Goal: Information Seeking & Learning: Learn about a topic

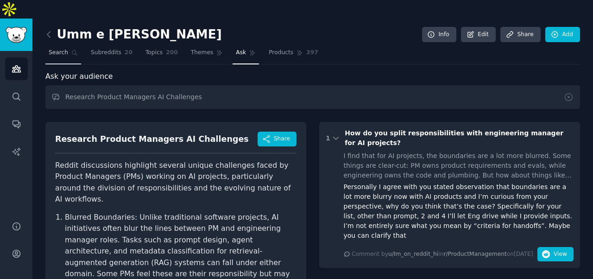
click at [57, 45] on link "Search" at bounding box center [63, 54] width 36 height 19
click at [160, 49] on span "Topics" at bounding box center [153, 53] width 17 height 8
click at [204, 49] on span "Themes" at bounding box center [202, 53] width 23 height 8
click at [199, 49] on span "Themes" at bounding box center [202, 53] width 23 height 8
click at [205, 49] on span "Themes" at bounding box center [202, 53] width 23 height 8
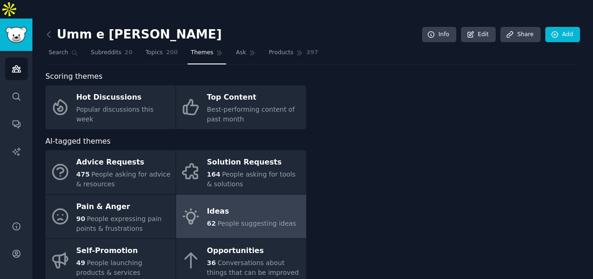
scroll to position [108, 0]
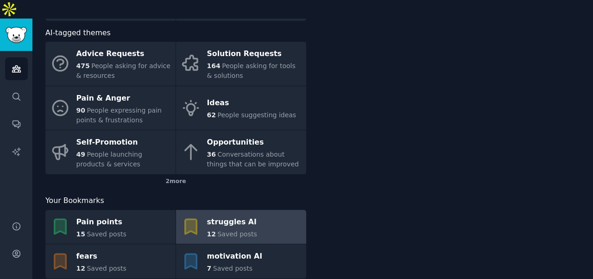
click at [207, 230] on span "12" at bounding box center [211, 233] width 9 height 7
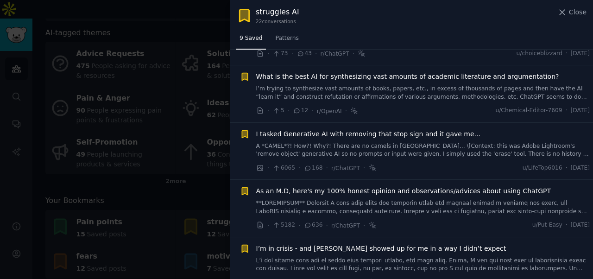
scroll to position [310, 0]
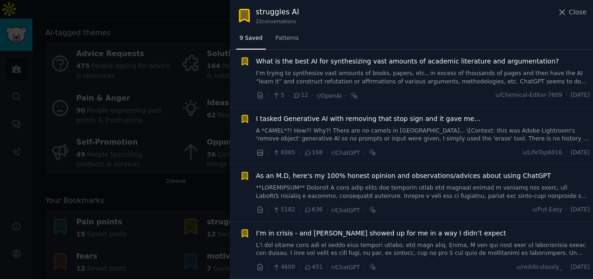
click at [104, 207] on div at bounding box center [296, 139] width 593 height 279
click at [122, 206] on div at bounding box center [296, 139] width 593 height 279
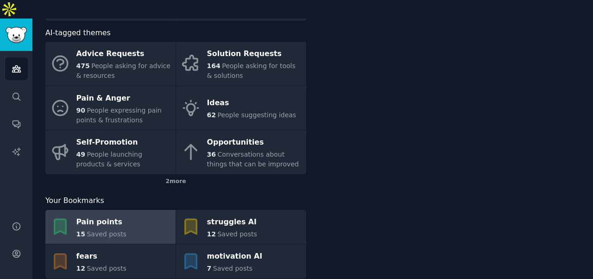
click at [143, 210] on link "Pain points 15 Saved posts" at bounding box center [110, 227] width 130 height 34
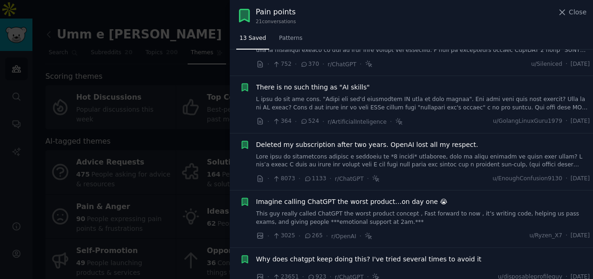
click at [555, 10] on div "Pain points 21 conversation s Close" at bounding box center [411, 15] width 350 height 18
click at [560, 12] on icon at bounding box center [562, 12] width 10 height 10
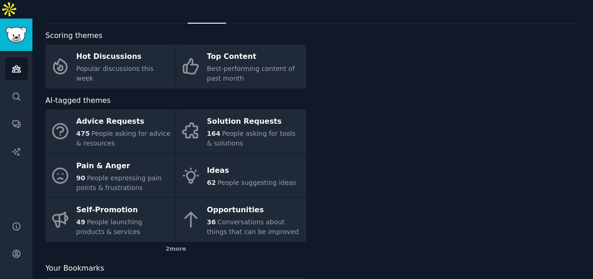
scroll to position [42, 0]
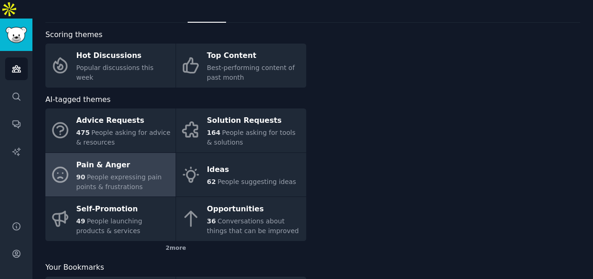
click at [125, 173] on span "People expressing pain points & frustrations" at bounding box center [118, 181] width 85 height 17
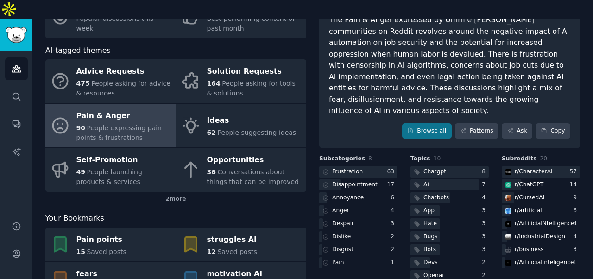
scroll to position [92, 0]
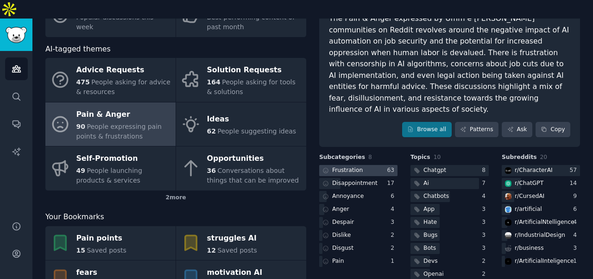
click at [374, 165] on div at bounding box center [358, 171] width 78 height 12
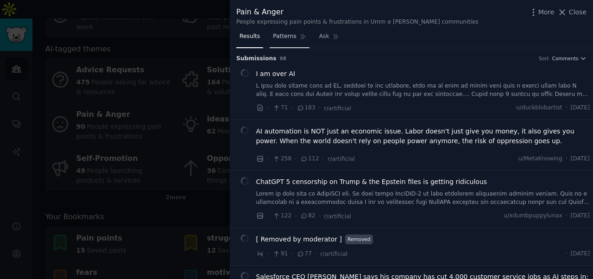
click at [287, 44] on link "Patterns" at bounding box center [289, 38] width 39 height 19
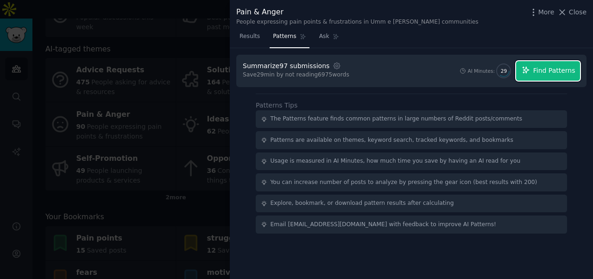
click at [540, 74] on span "Find Patterns" at bounding box center [554, 71] width 42 height 10
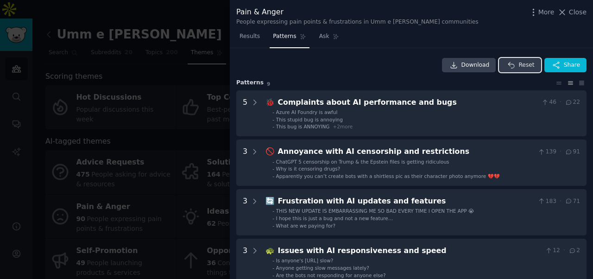
click at [517, 72] on button "Reset" at bounding box center [520, 65] width 42 height 15
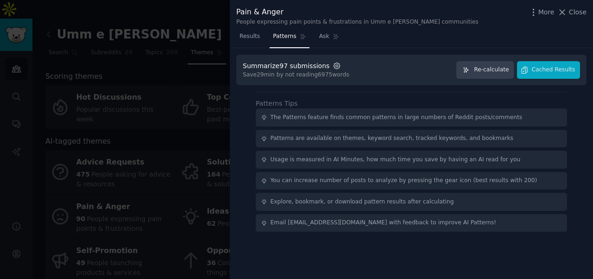
click at [334, 66] on icon "button" at bounding box center [337, 66] width 6 height 6
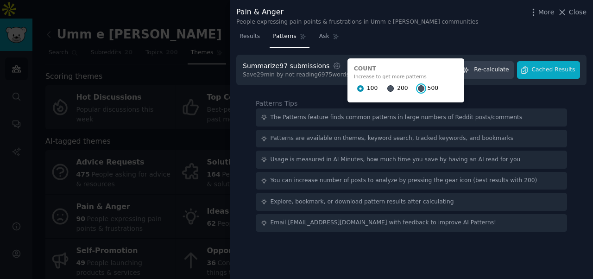
click at [418, 87] on input "500" at bounding box center [421, 88] width 6 height 6
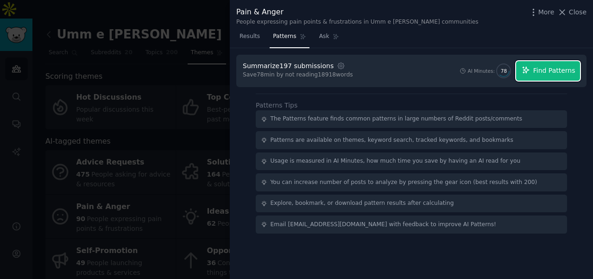
click at [542, 74] on span "Find Patterns" at bounding box center [554, 71] width 42 height 10
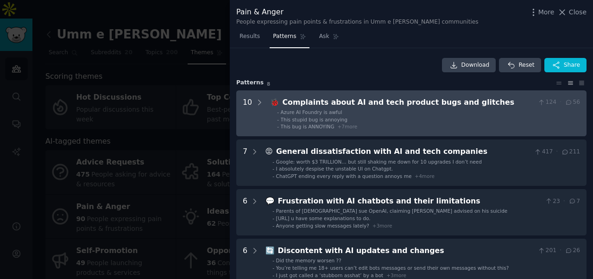
scroll to position [245, 0]
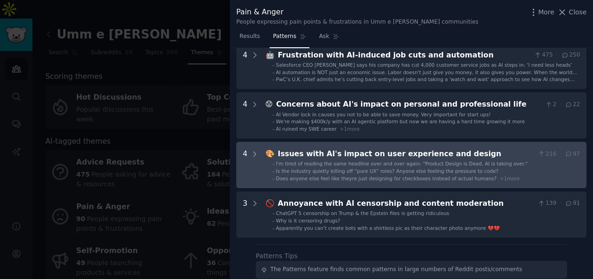
click at [375, 174] on div "Is the industry quietly killing off “pure UX” roles? Anyone else feeling the pr…" at bounding box center [387, 171] width 222 height 6
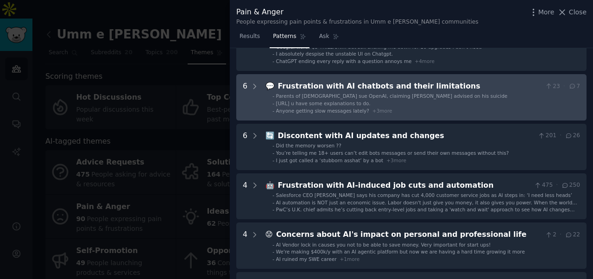
scroll to position [0, 0]
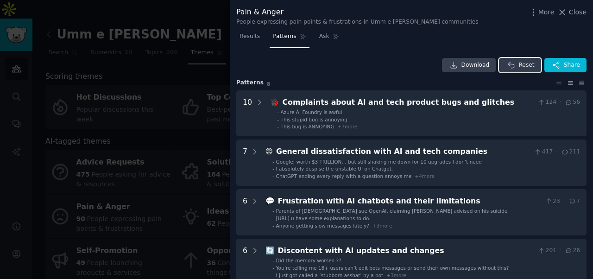
click at [514, 64] on button "Reset" at bounding box center [520, 65] width 42 height 15
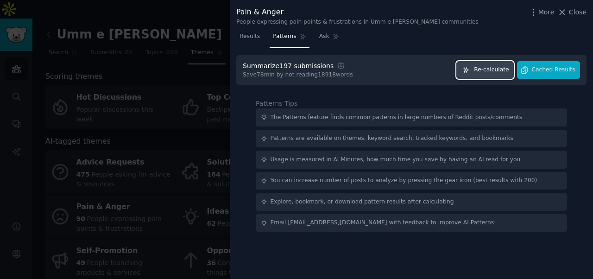
click at [501, 72] on span "Re-calculate" at bounding box center [491, 70] width 35 height 8
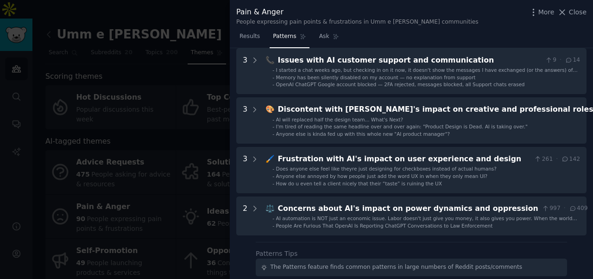
scroll to position [240, 0]
click at [174, 44] on div at bounding box center [296, 139] width 593 height 279
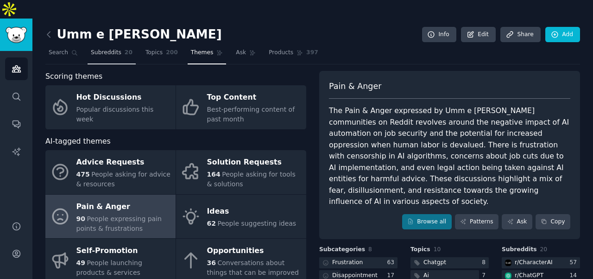
click at [101, 49] on span "Subreddits" at bounding box center [106, 53] width 31 height 8
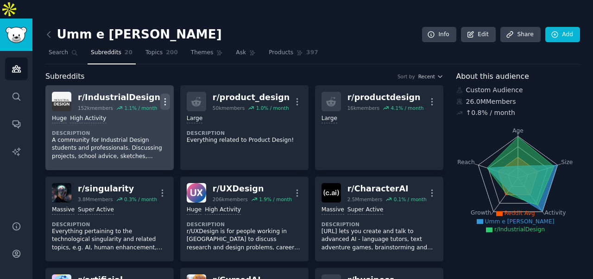
click at [165, 98] on icon "button" at bounding box center [165, 101] width 1 height 6
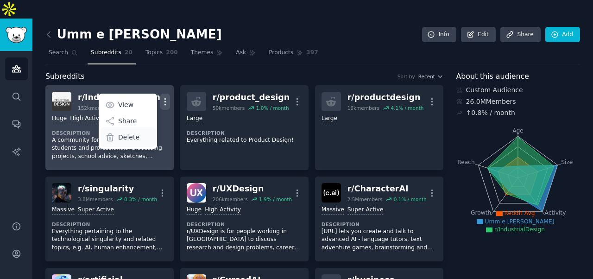
click at [138, 127] on div "Delete" at bounding box center [128, 136] width 55 height 19
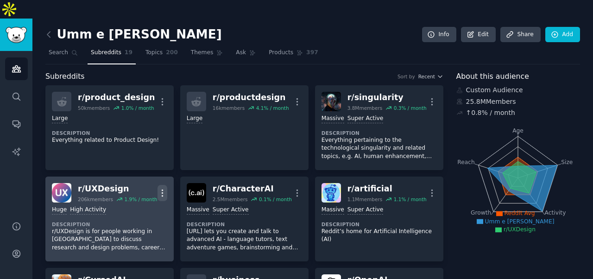
click at [162, 188] on icon "button" at bounding box center [163, 193] width 10 height 10
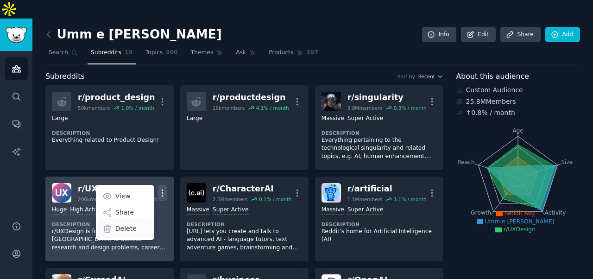
click at [138, 219] on div "Delete" at bounding box center [124, 228] width 55 height 19
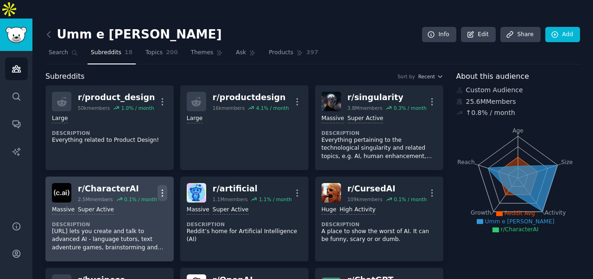
click at [160, 188] on icon "button" at bounding box center [163, 193] width 10 height 10
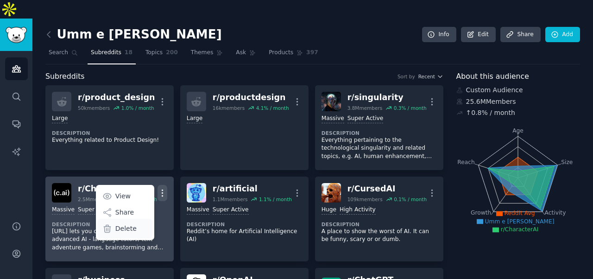
click at [126, 224] on p "Delete" at bounding box center [125, 229] width 21 height 10
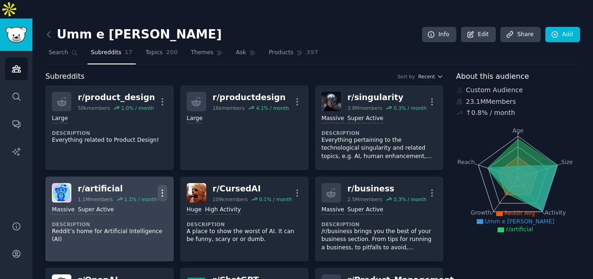
click at [158, 188] on icon "button" at bounding box center [163, 193] width 10 height 10
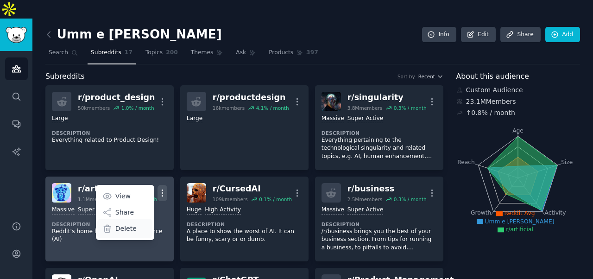
click at [137, 219] on div "Delete" at bounding box center [124, 228] width 55 height 19
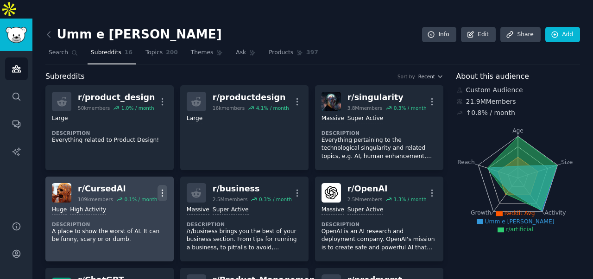
click at [161, 188] on icon "button" at bounding box center [163, 193] width 10 height 10
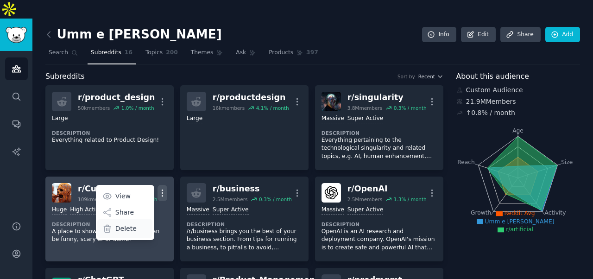
click at [139, 219] on div "Delete" at bounding box center [124, 228] width 55 height 19
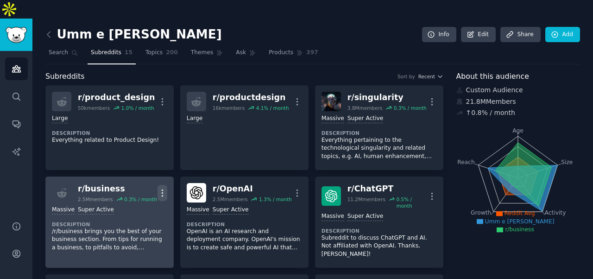
click at [160, 188] on icon "button" at bounding box center [163, 193] width 10 height 10
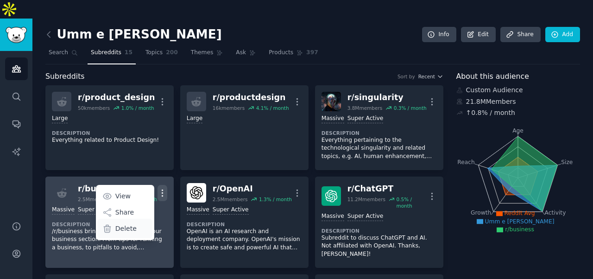
click at [138, 219] on div "Delete" at bounding box center [124, 228] width 55 height 19
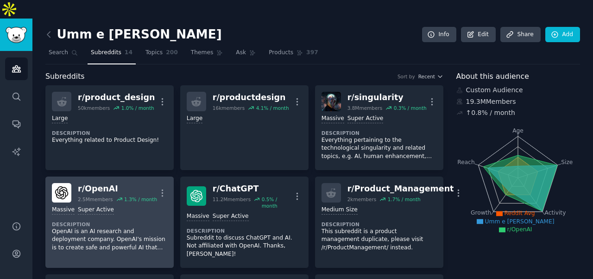
click at [130, 206] on div "Massive Super Active" at bounding box center [109, 210] width 115 height 9
click at [164, 188] on icon "button" at bounding box center [163, 193] width 10 height 10
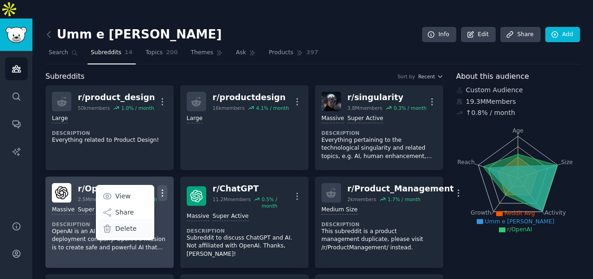
click at [137, 219] on div "Delete" at bounding box center [124, 228] width 55 height 19
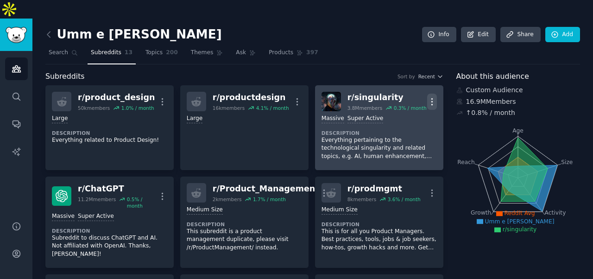
click at [431, 98] on icon "button" at bounding box center [431, 101] width 1 height 6
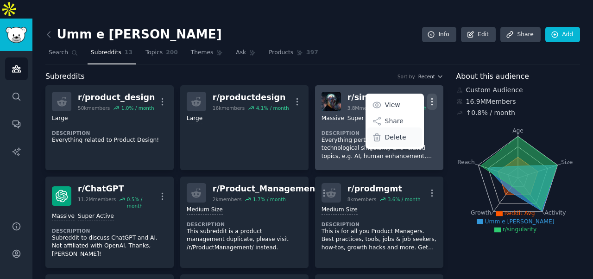
click at [397, 133] on p "Delete" at bounding box center [395, 138] width 21 height 10
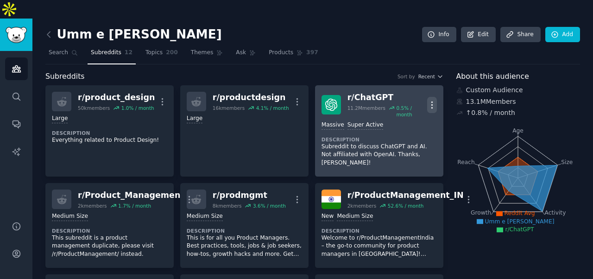
click at [431, 100] on icon "button" at bounding box center [432, 105] width 10 height 10
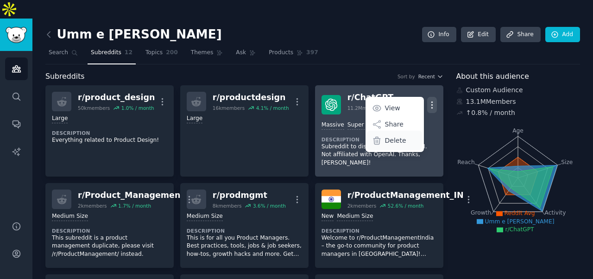
click at [399, 136] on p "Delete" at bounding box center [395, 141] width 21 height 10
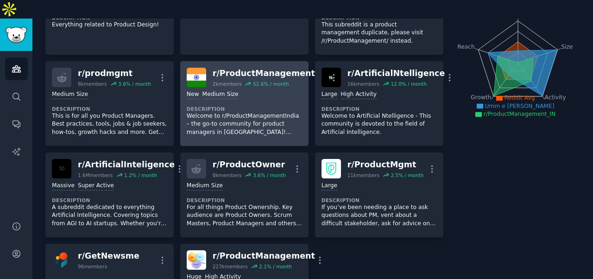
scroll to position [116, 0]
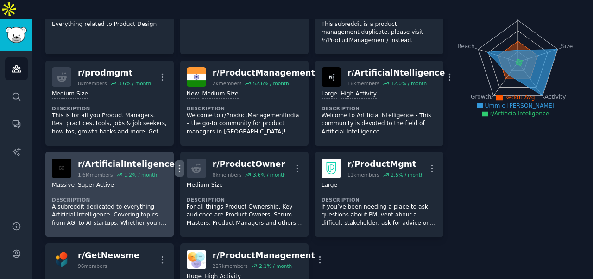
click at [175, 164] on icon "button" at bounding box center [180, 169] width 10 height 10
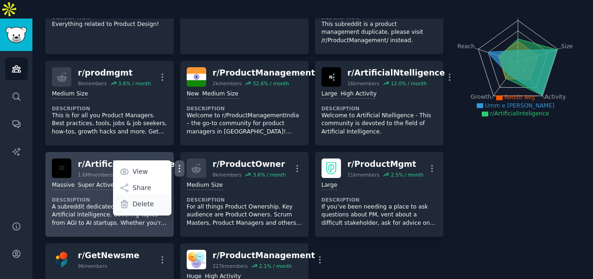
click at [139, 194] on div "Delete" at bounding box center [142, 203] width 55 height 19
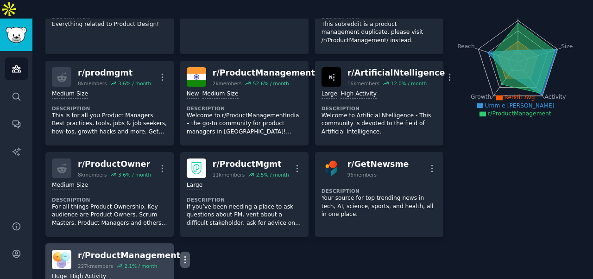
drag, startPoint x: 163, startPoint y: 240, endPoint x: 170, endPoint y: 240, distance: 7.4
click at [180, 255] on icon "button" at bounding box center [185, 260] width 10 height 10
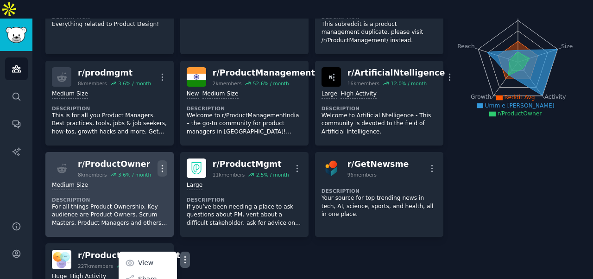
click at [160, 164] on icon "button" at bounding box center [163, 169] width 10 height 10
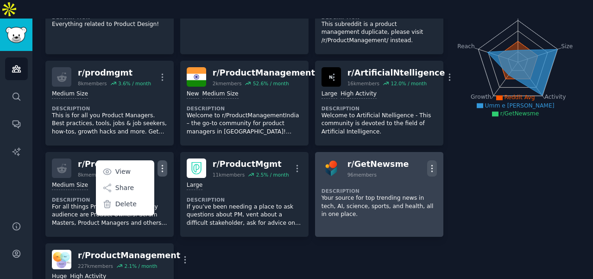
click at [431, 164] on icon "button" at bounding box center [432, 169] width 10 height 10
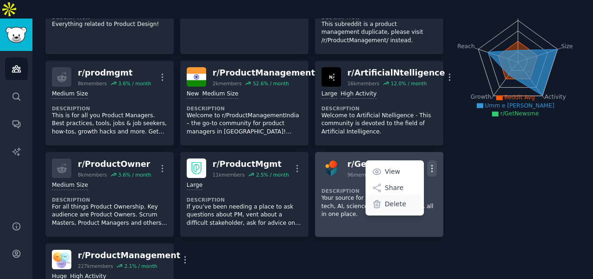
click at [390, 199] on p "Delete" at bounding box center [395, 204] width 21 height 10
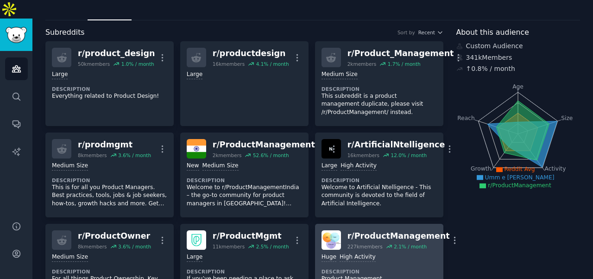
scroll to position [41, 0]
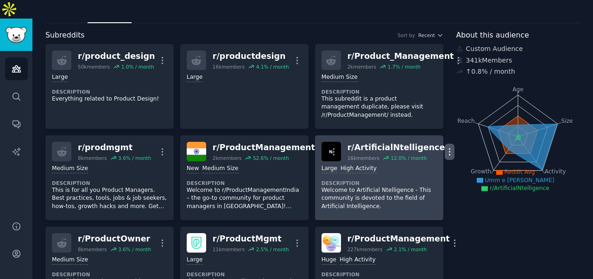
click at [445, 147] on icon "button" at bounding box center [450, 152] width 10 height 10
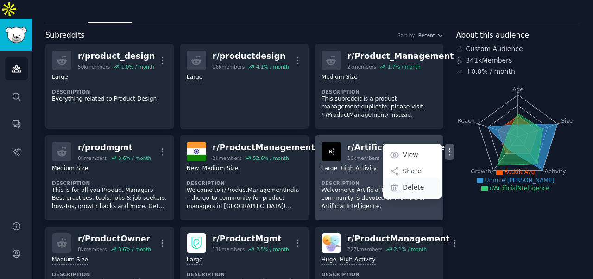
click at [403, 183] on p "Delete" at bounding box center [413, 188] width 21 height 10
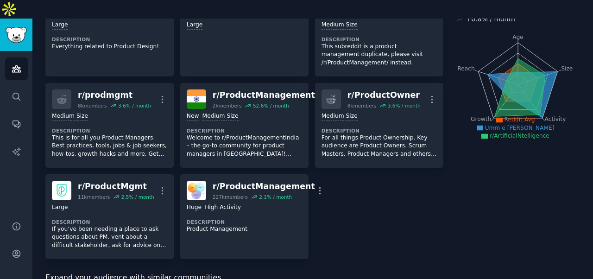
scroll to position [0, 0]
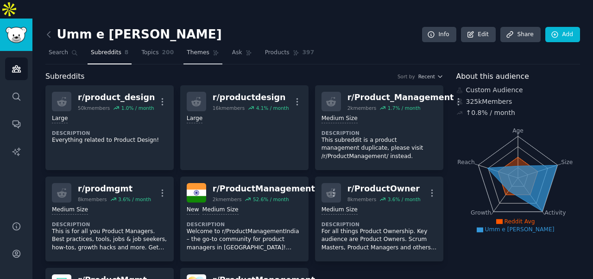
click at [196, 49] on span "Themes" at bounding box center [198, 53] width 23 height 8
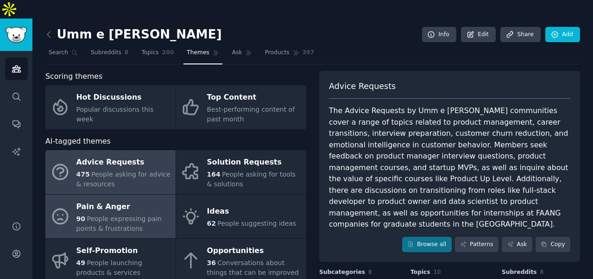
click at [131, 199] on div "Pain & Anger" at bounding box center [123, 206] width 95 height 15
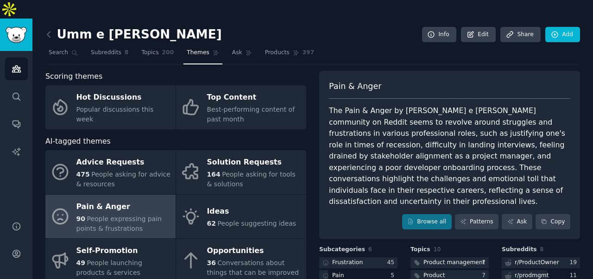
scroll to position [54, 0]
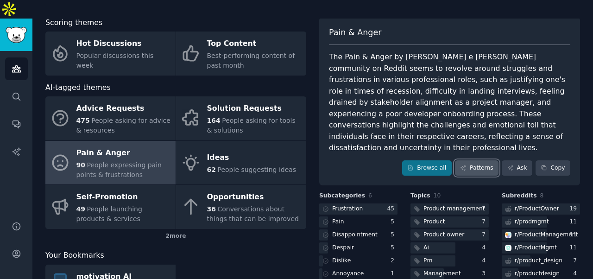
click at [467, 160] on link "Patterns" at bounding box center [477, 168] width 44 height 16
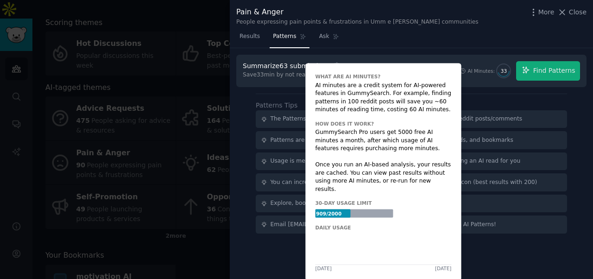
click at [501, 70] on span "33" at bounding box center [503, 71] width 13 height 6
click at [506, 70] on span "33" at bounding box center [504, 71] width 6 height 6
click at [540, 74] on span "Find Patterns" at bounding box center [554, 71] width 42 height 10
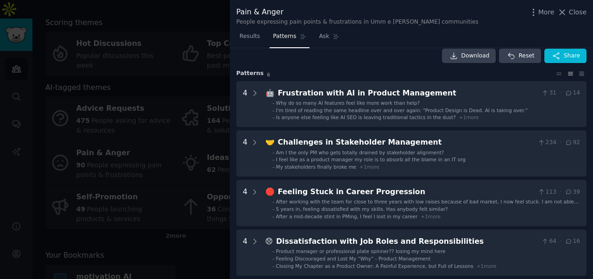
scroll to position [8, 0]
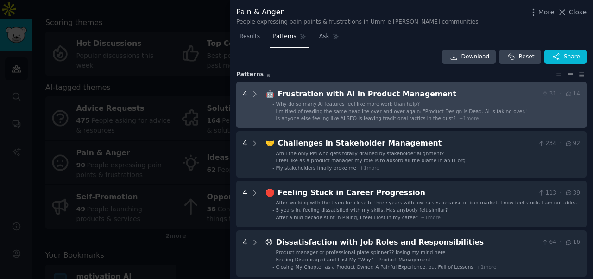
click at [342, 103] on span "Why do so many AI features feel like more work than help?" at bounding box center [348, 104] width 144 height 6
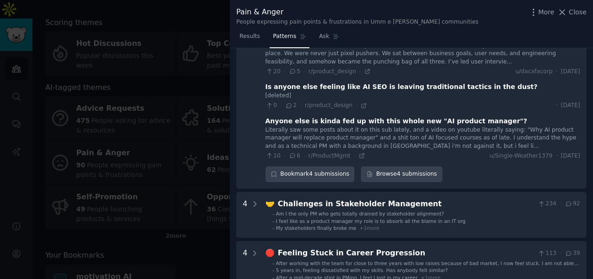
scroll to position [144, 0]
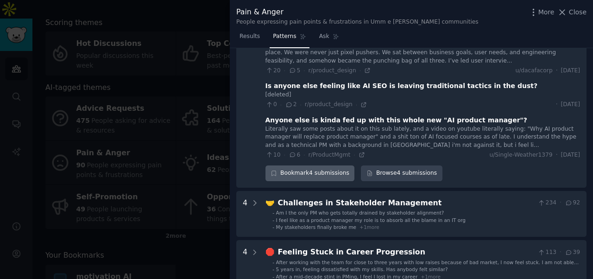
click at [334, 173] on div "Bookmark 4 submissions" at bounding box center [310, 173] width 89 height 16
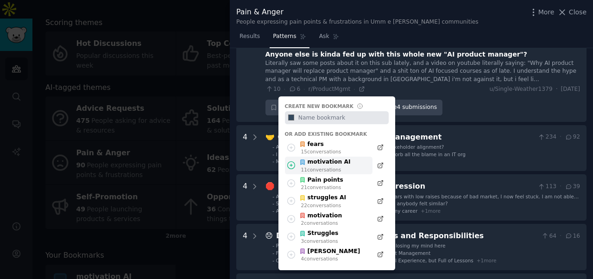
scroll to position [212, 0]
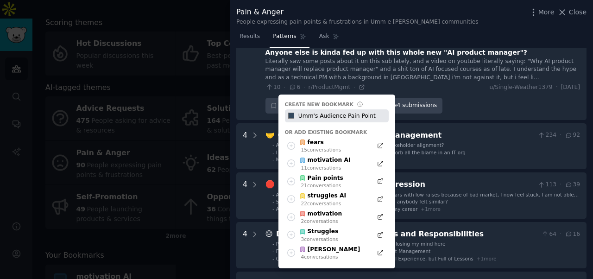
click at [323, 120] on input "Umm's Audience Pain Point" at bounding box center [343, 115] width 92 height 13
click at [326, 117] on input "Umm's Audience Pain Point" at bounding box center [343, 115] width 92 height 13
click at [311, 117] on input "Umm's Pain Point" at bounding box center [343, 115] width 92 height 13
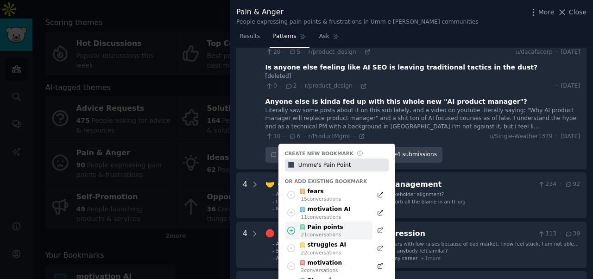
scroll to position [170, 0]
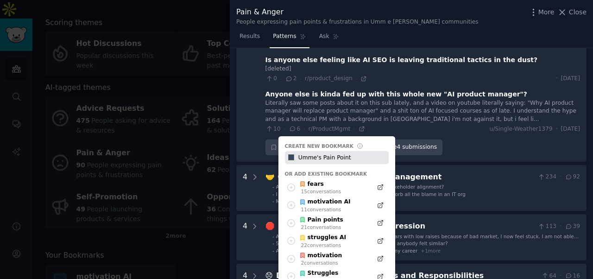
click at [363, 156] on input "Umme's Pain Point" at bounding box center [343, 157] width 92 height 13
type input "Umme's Pain Point"
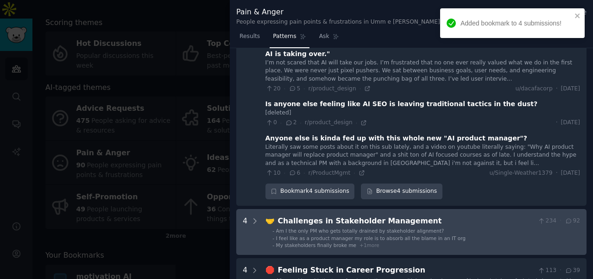
scroll to position [123, 0]
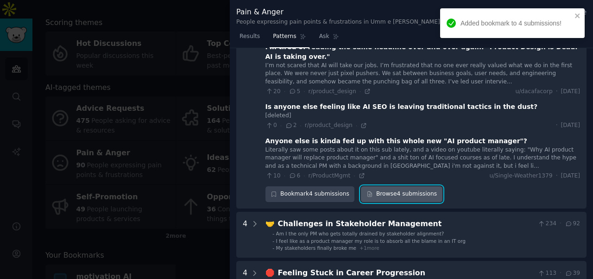
click at [389, 196] on link "Browse 4 submissions" at bounding box center [401, 194] width 81 height 16
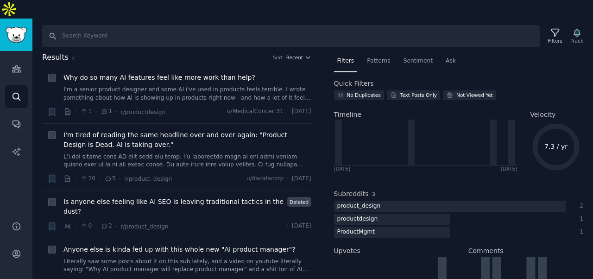
scroll to position [1, 0]
click at [85, 198] on span "Is anyone else feeling like AI SEO is leaving traditional tactics in the dust?" at bounding box center [173, 207] width 221 height 19
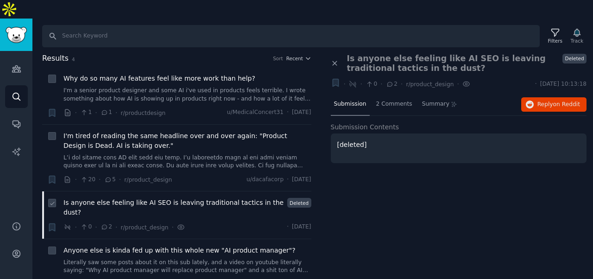
click at [50, 200] on icon at bounding box center [52, 203] width 6 height 6
click at [52, 200] on icon at bounding box center [52, 203] width 6 height 6
checkbox input "false"
click at [51, 133] on icon at bounding box center [52, 136] width 6 height 6
checkbox input "true"
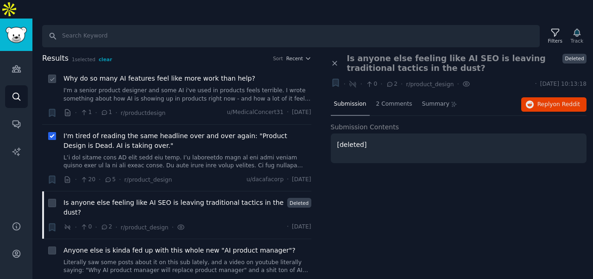
click at [50, 76] on icon at bounding box center [52, 79] width 6 height 6
checkbox input "true"
click at [51, 133] on icon at bounding box center [52, 136] width 6 height 6
checkbox input "false"
click at [49, 76] on icon at bounding box center [52, 79] width 6 height 6
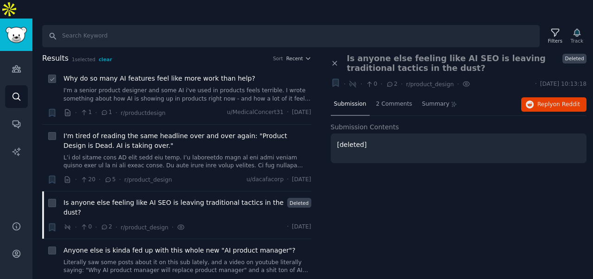
checkbox input "false"
click at [384, 100] on span "2 Comments" at bounding box center [394, 104] width 36 height 8
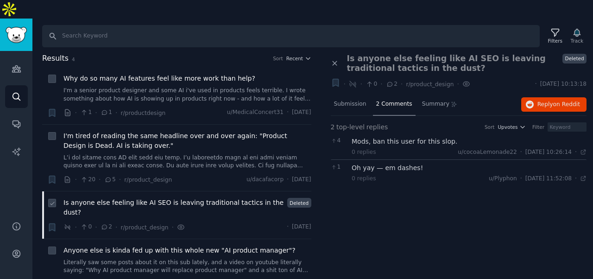
scroll to position [32, 0]
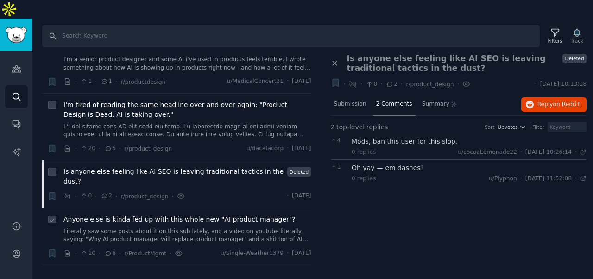
click at [47, 215] on div at bounding box center [52, 220] width 10 height 10
click at [51, 217] on icon at bounding box center [52, 220] width 6 height 6
checkbox input "true"
click at [50, 167] on div at bounding box center [52, 172] width 10 height 10
click at [53, 169] on icon at bounding box center [52, 172] width 6 height 6
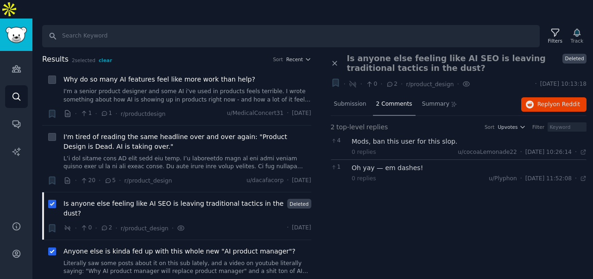
scroll to position [19, 0]
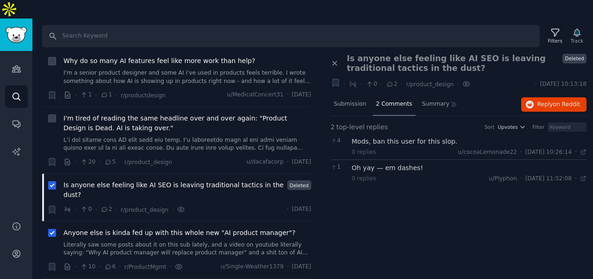
click at [51, 183] on icon at bounding box center [52, 186] width 6 height 6
checkbox input "false"
click at [51, 230] on icon at bounding box center [52, 233] width 6 height 6
checkbox input "false"
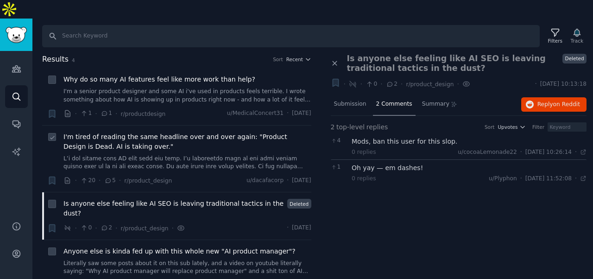
click at [110, 132] on span "I'm tired of reading the same headline over and over again: "Product Design is …" at bounding box center [187, 141] width 248 height 19
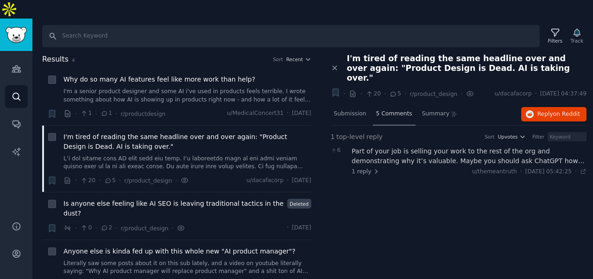
click at [391, 103] on div "5 Comments" at bounding box center [394, 114] width 43 height 22
click at [346, 110] on span "Submission" at bounding box center [350, 114] width 32 height 8
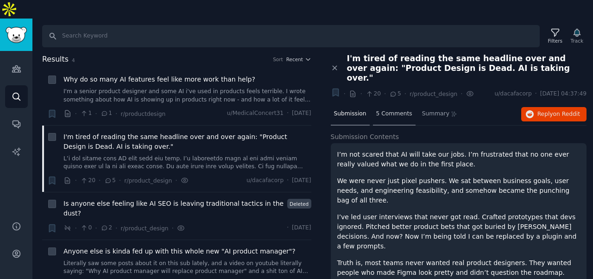
click at [398, 110] on span "5 Comments" at bounding box center [394, 114] width 36 height 8
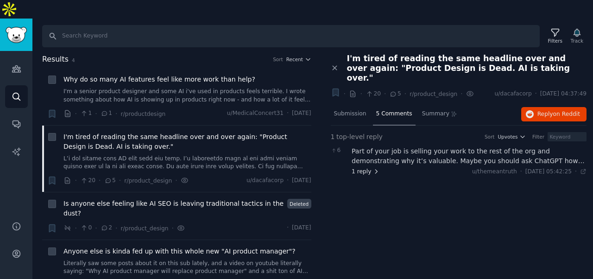
click at [360, 168] on span "1 reply" at bounding box center [366, 172] width 28 height 8
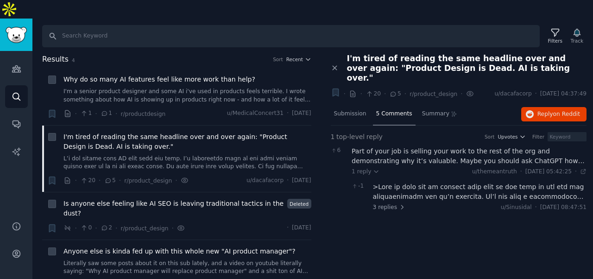
click at [392, 54] on span "I'm tired of reading the same headline over and over again: "Product Design is …" at bounding box center [467, 68] width 240 height 29
click at [543, 110] on span "Reply on Reddit" at bounding box center [559, 114] width 43 height 8
click at [177, 132] on span "I'm tired of reading the same headline over and over again: "Product Design is …" at bounding box center [187, 141] width 248 height 19
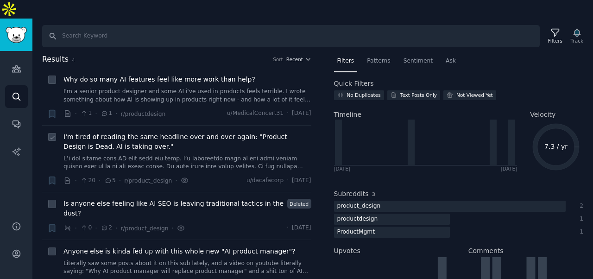
click at [71, 132] on span "I'm tired of reading the same headline over and over again: "Product Design is …" at bounding box center [187, 141] width 248 height 19
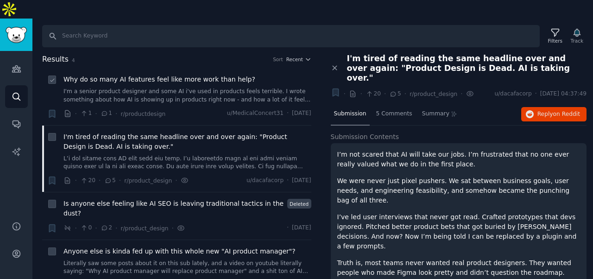
click at [101, 75] on span "Why do so many AI features feel like more work than help?" at bounding box center [159, 80] width 192 height 10
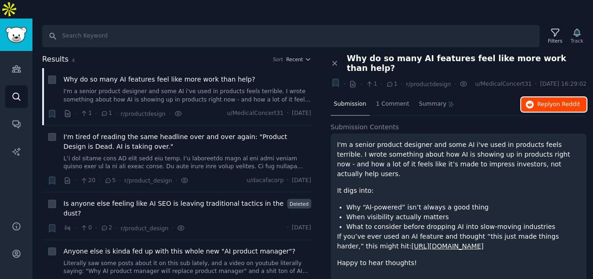
click at [540, 97] on button "Reply on Reddit" at bounding box center [553, 104] width 65 height 15
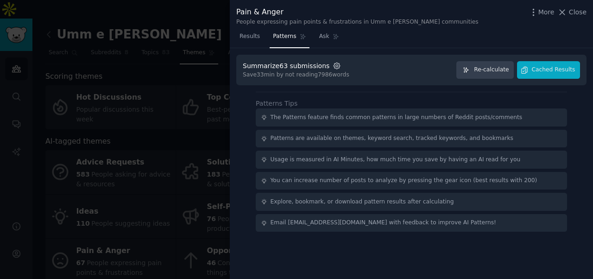
click at [333, 65] on icon "button" at bounding box center [337, 66] width 8 height 8
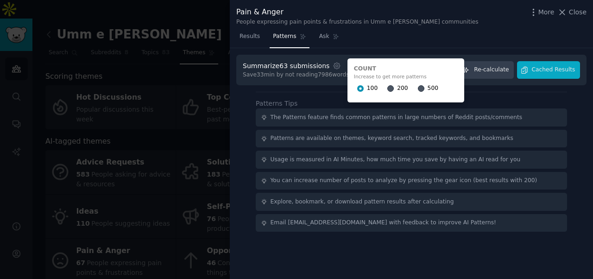
click at [410, 86] on div "100 200 500" at bounding box center [406, 88] width 104 height 15
click at [418, 88] on input "500" at bounding box center [421, 88] width 6 height 6
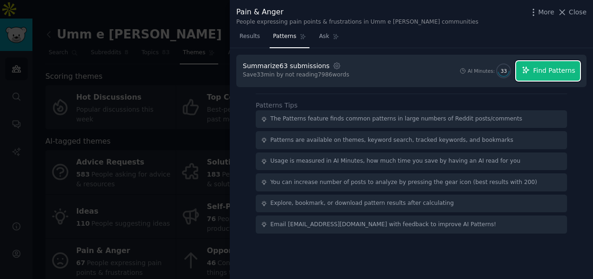
click at [538, 71] on span "Find Patterns" at bounding box center [554, 71] width 42 height 10
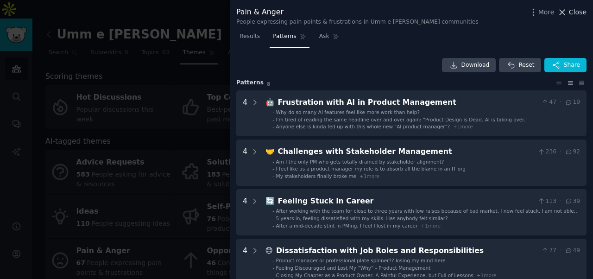
click at [563, 13] on icon at bounding box center [562, 12] width 10 height 10
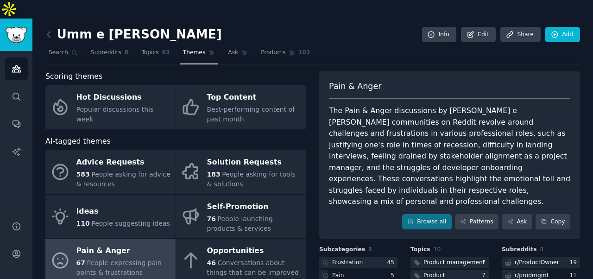
click at [119, 259] on span "People expressing pain points & frustrations" at bounding box center [118, 267] width 85 height 17
click at [487, 214] on link "Patterns" at bounding box center [477, 222] width 44 height 16
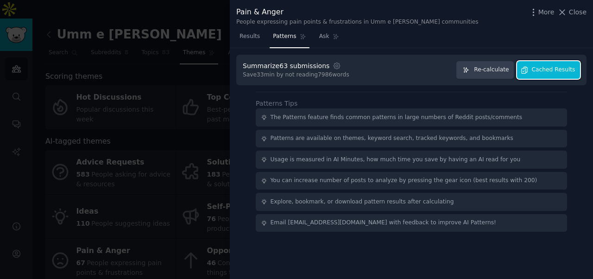
click at [535, 75] on button "Cached Results" at bounding box center [548, 70] width 63 height 18
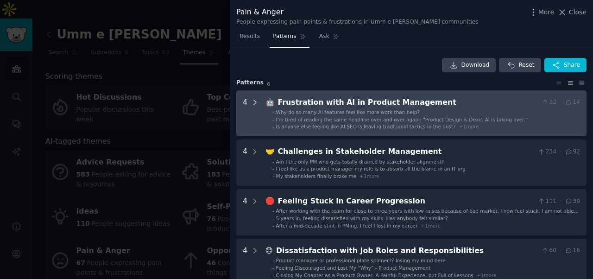
click at [252, 102] on icon at bounding box center [255, 102] width 8 height 8
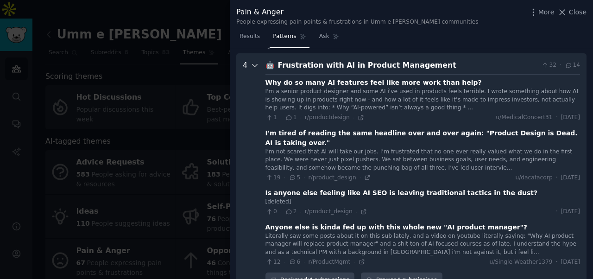
scroll to position [42, 0]
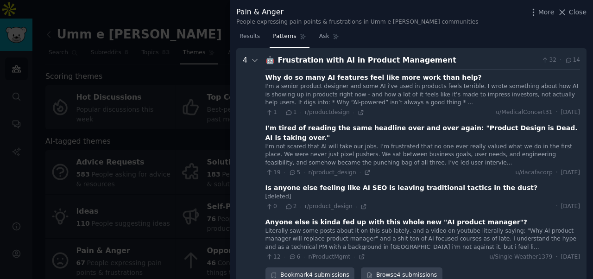
click at [112, 128] on div at bounding box center [296, 139] width 593 height 279
click at [119, 150] on div at bounding box center [296, 139] width 593 height 279
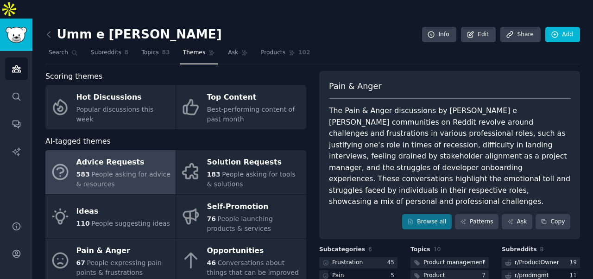
click at [120, 171] on span "People asking for advice & resources" at bounding box center [123, 179] width 94 height 17
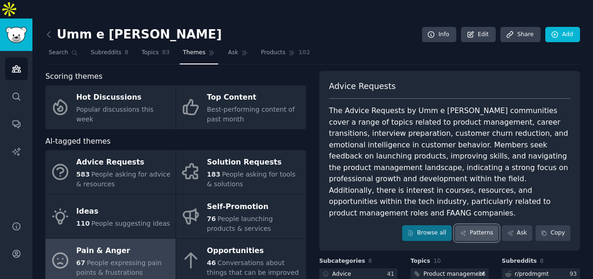
click at [471, 225] on link "Patterns" at bounding box center [477, 233] width 44 height 16
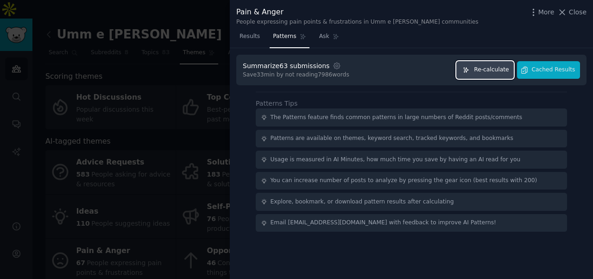
click at [486, 70] on span "Re-calculate" at bounding box center [491, 70] width 35 height 8
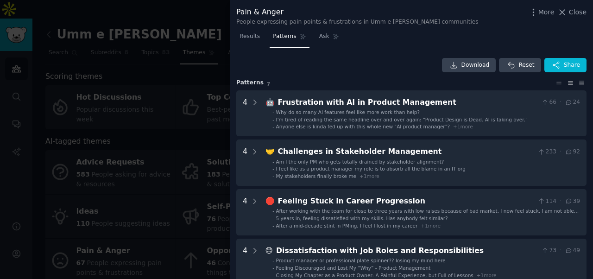
click at [106, 124] on div at bounding box center [296, 139] width 593 height 279
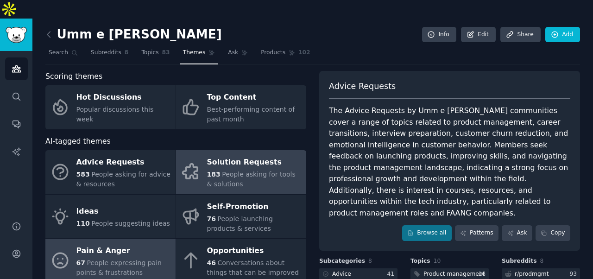
click at [241, 155] on div "Solution Requests" at bounding box center [254, 162] width 95 height 15
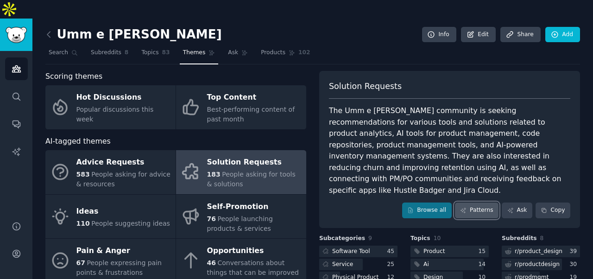
click at [469, 202] on link "Patterns" at bounding box center [477, 210] width 44 height 16
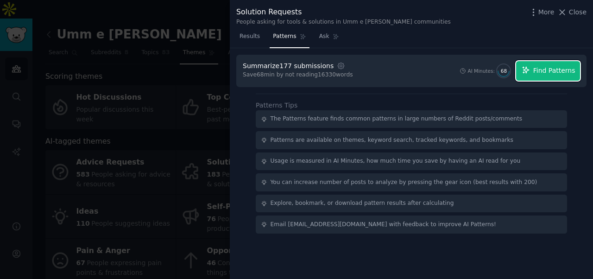
click at [547, 76] on button "Find Patterns" at bounding box center [548, 70] width 64 height 19
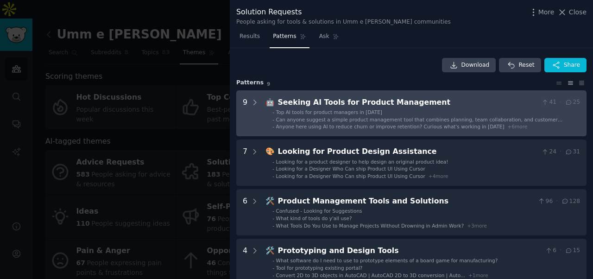
click at [261, 101] on Management "9 🤖 Seeking AI Tools for Product Management 41 · 25 - Top AI tools for product …" at bounding box center [411, 113] width 350 height 46
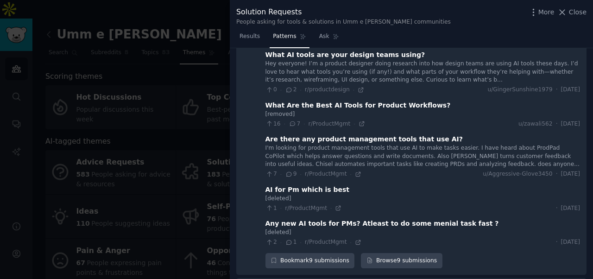
scroll to position [238, 0]
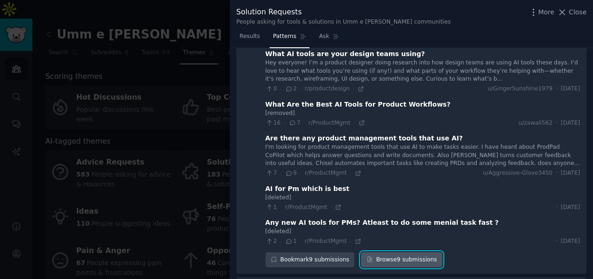
click at [394, 253] on link "Browse 9 submissions" at bounding box center [401, 260] width 81 height 16
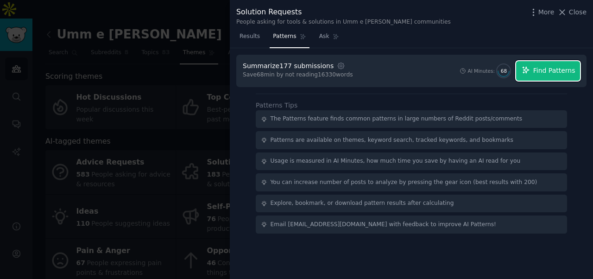
click at [542, 68] on span "Find Patterns" at bounding box center [554, 71] width 42 height 10
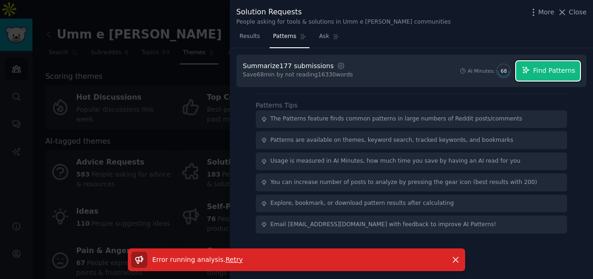
click at [530, 67] on icon "button" at bounding box center [526, 70] width 8 height 8
click at [228, 261] on span "Retry" at bounding box center [234, 259] width 17 height 7
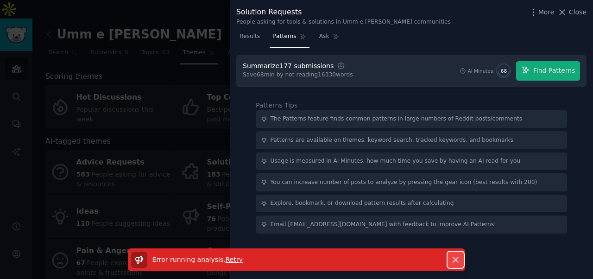
click at [458, 261] on icon "button" at bounding box center [456, 260] width 10 height 10
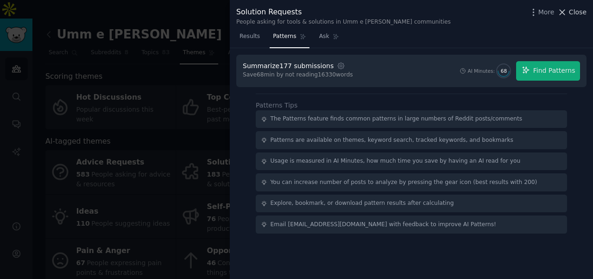
click at [575, 11] on span "Close" at bounding box center [578, 12] width 18 height 10
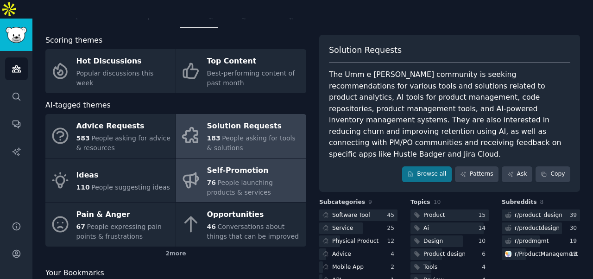
scroll to position [37, 0]
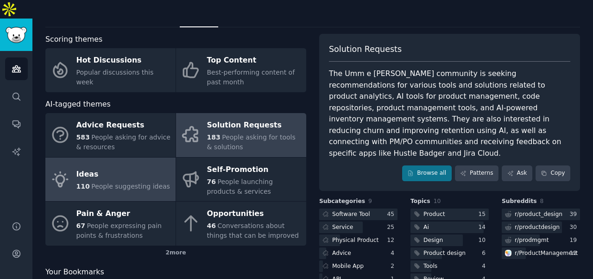
click at [151, 167] on div "Ideas" at bounding box center [123, 174] width 94 height 15
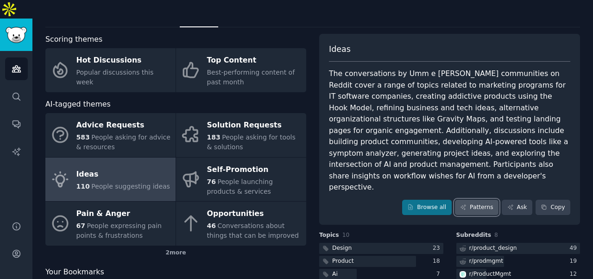
click at [477, 200] on link "Patterns" at bounding box center [477, 208] width 44 height 16
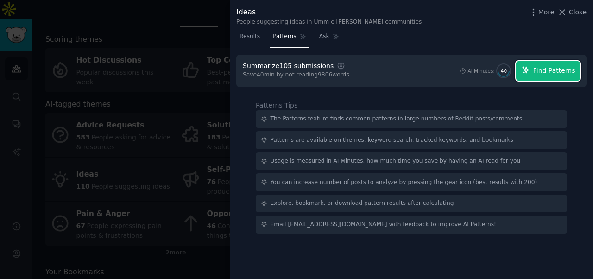
click at [545, 74] on span "Find Patterns" at bounding box center [554, 71] width 42 height 10
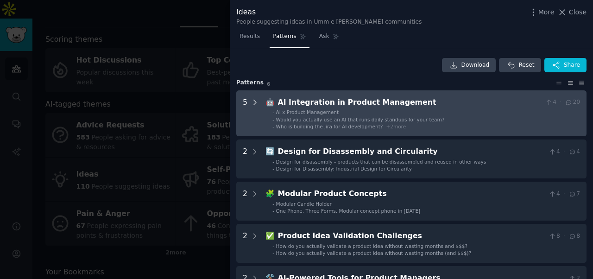
click at [257, 103] on icon at bounding box center [255, 102] width 8 height 8
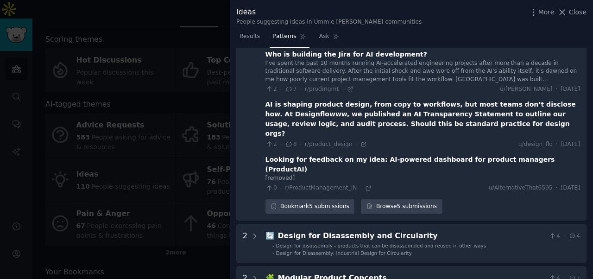
scroll to position [159, 0]
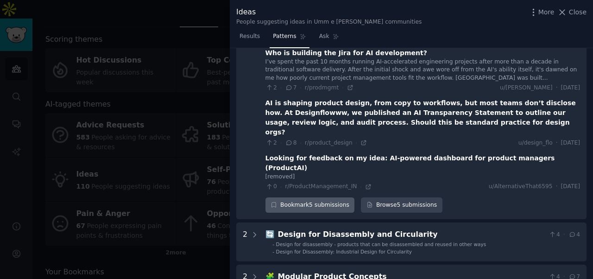
click at [327, 197] on div "Bookmark 5 submissions" at bounding box center [310, 205] width 89 height 16
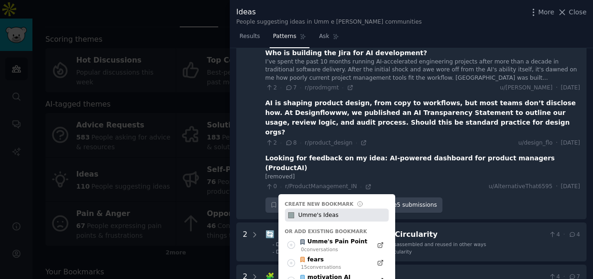
type input "Umme's Ideas"
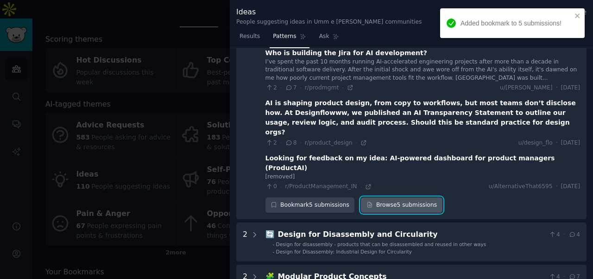
click at [397, 197] on link "Browse 5 submissions" at bounding box center [401, 205] width 81 height 16
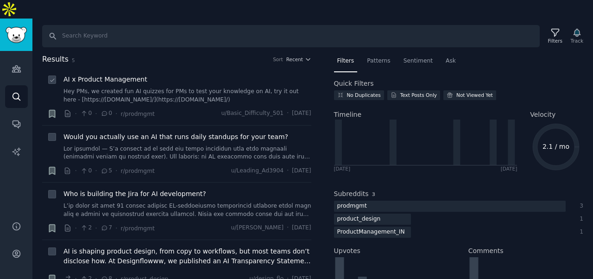
click at [139, 75] on div "AI x Product Management Hey PMs, we created fun AI quizzes for PMs to test your…" at bounding box center [187, 89] width 248 height 29
click at [133, 88] on link "Hey PMs, we created fun AI quizzes for PMs to test your knowledge on AI, try it…" at bounding box center [187, 96] width 248 height 16
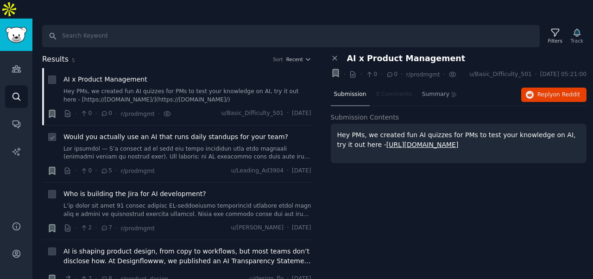
click at [146, 145] on link at bounding box center [187, 153] width 248 height 16
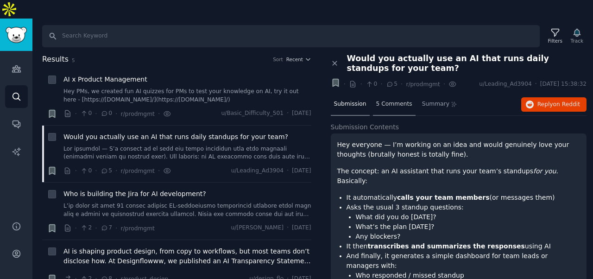
click at [390, 100] on span "5 Comments" at bounding box center [394, 104] width 36 height 8
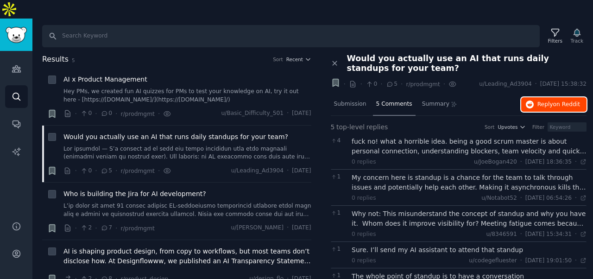
click at [526, 101] on icon "button" at bounding box center [530, 105] width 8 height 8
click at [182, 189] on span "Who is building the Jira for AI development?" at bounding box center [134, 194] width 143 height 10
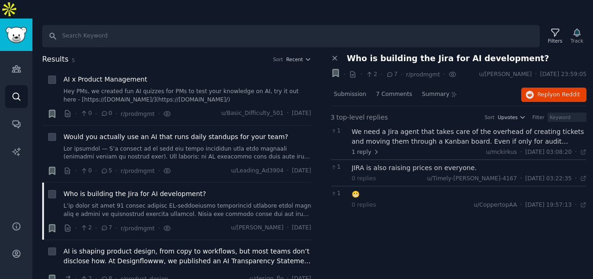
click at [404, 54] on span "Who is building the Jira for AI development?" at bounding box center [448, 59] width 202 height 10
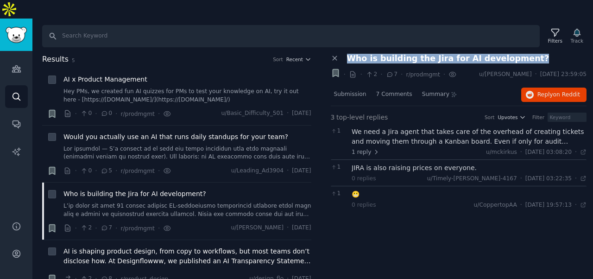
click at [404, 54] on span "Who is building the Jira for AI development?" at bounding box center [448, 59] width 202 height 10
copy div "Who is building the Jira for AI development?"
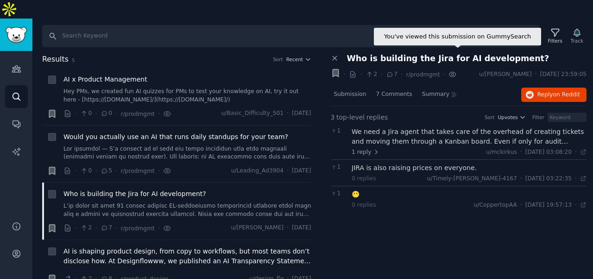
click at [449, 70] on icon at bounding box center [453, 75] width 8 height 10
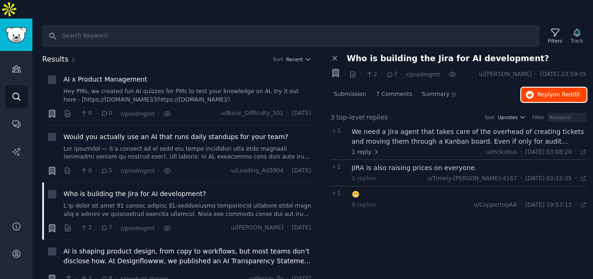
click at [543, 91] on span "Reply on Reddit" at bounding box center [559, 95] width 43 height 8
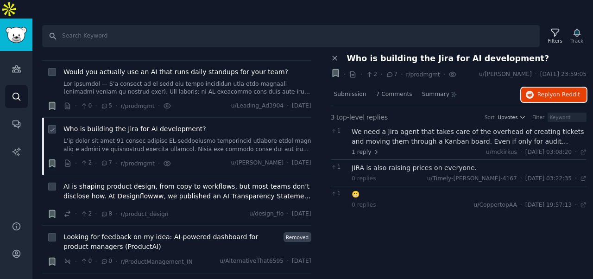
scroll to position [73, 0]
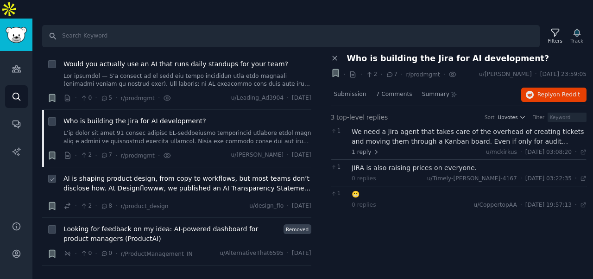
click at [201, 174] on span "AI is shaping product design, from copy to workflows, but most teams don’t disc…" at bounding box center [187, 183] width 248 height 19
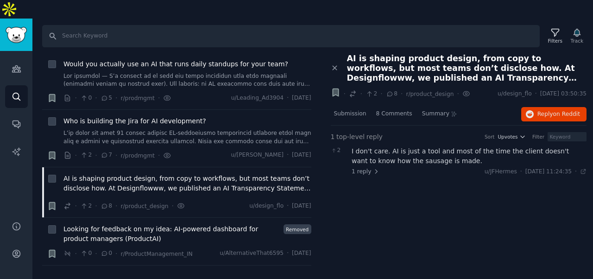
click at [367, 54] on span "AI is shaping product design, from copy to workflows, but most teams don’t disc…" at bounding box center [467, 68] width 240 height 29
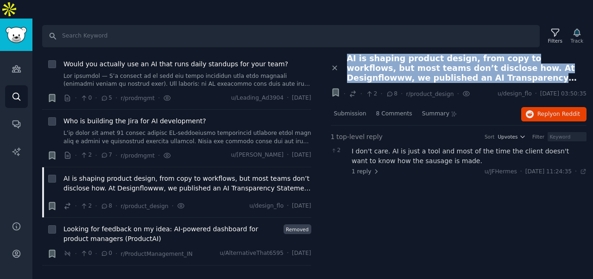
click at [367, 54] on span "AI is shaping product design, from copy to workflows, but most teams don’t disc…" at bounding box center [467, 68] width 240 height 29
copy div "AI is shaping product design, from copy to workflows, but most teams don’t disc…"
click at [552, 110] on span "Reply on Reddit" at bounding box center [559, 114] width 43 height 8
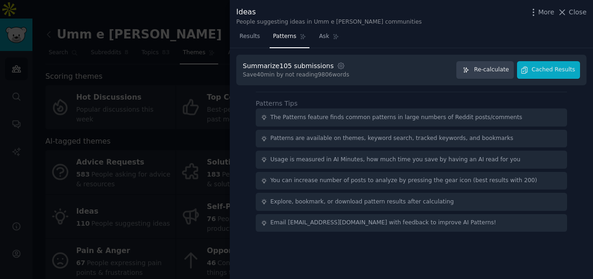
click at [113, 124] on div at bounding box center [296, 139] width 593 height 279
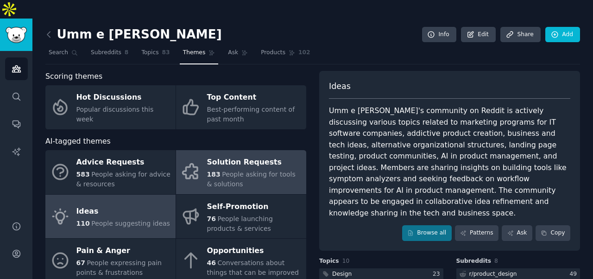
click at [241, 170] on div "183 People asking for tools & solutions" at bounding box center [254, 179] width 95 height 19
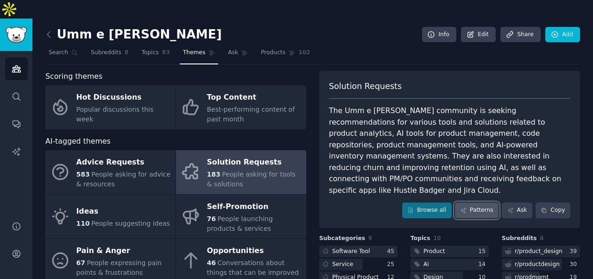
click at [481, 202] on link "Patterns" at bounding box center [477, 210] width 44 height 16
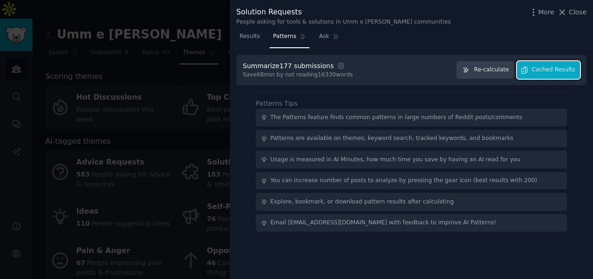
click at [546, 71] on span "Cached Results" at bounding box center [554, 70] width 44 height 8
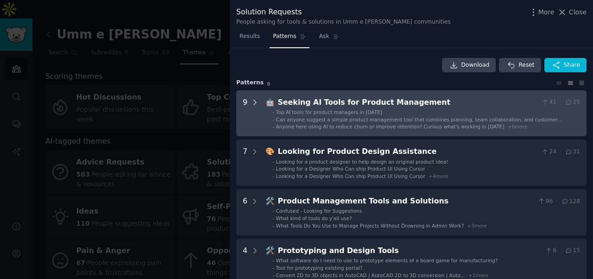
click at [258, 103] on icon at bounding box center [255, 102] width 8 height 8
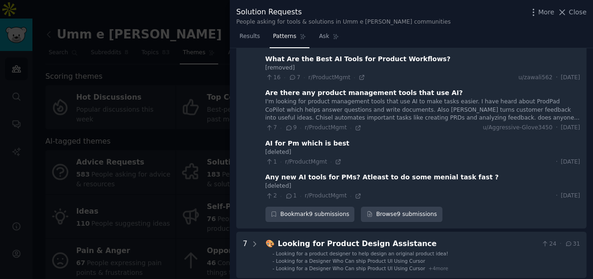
scroll to position [309, 0]
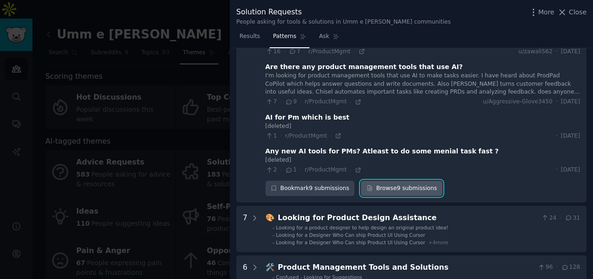
click at [395, 181] on link "Browse 9 submissions" at bounding box center [401, 189] width 81 height 16
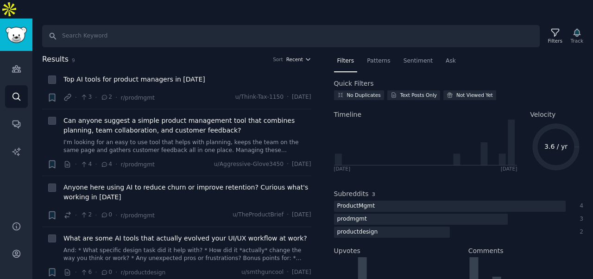
click at [297, 56] on span "Recent" at bounding box center [294, 59] width 17 height 6
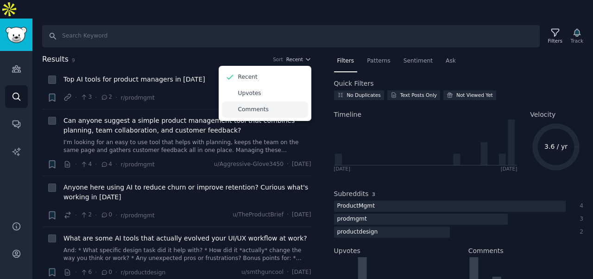
click at [269, 101] on div "Comments" at bounding box center [265, 109] width 86 height 16
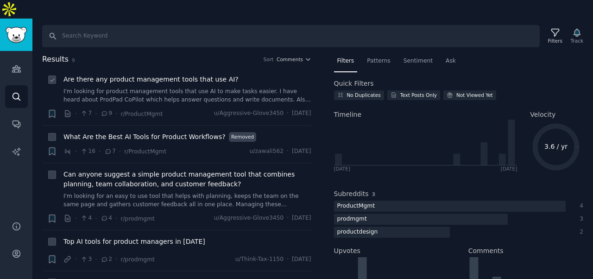
click at [189, 75] on span "Are there any product management tools that use AI?" at bounding box center [150, 80] width 175 height 10
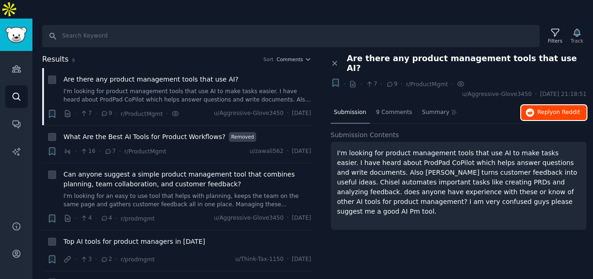
click at [542, 108] on span "Reply on Reddit" at bounding box center [559, 112] width 43 height 8
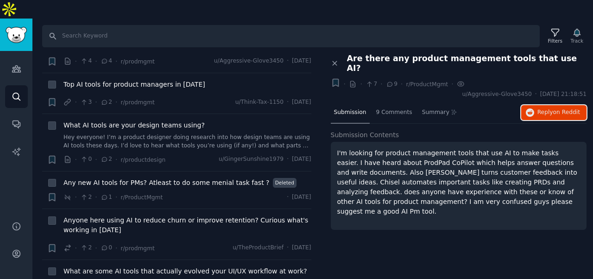
scroll to position [161, 0]
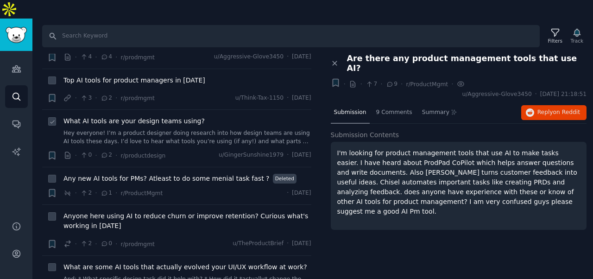
click at [160, 129] on link "Hey everyone! I’m a product designer doing research into how design teams are u…" at bounding box center [187, 137] width 248 height 16
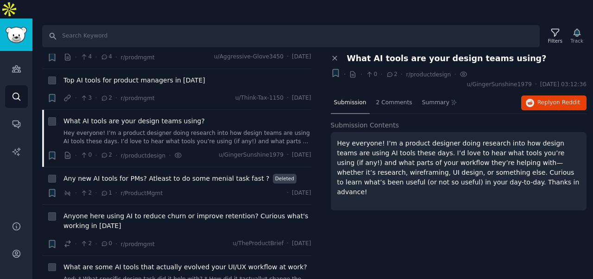
click at [394, 54] on span "What AI tools are your design teams using?" at bounding box center [447, 59] width 200 height 10
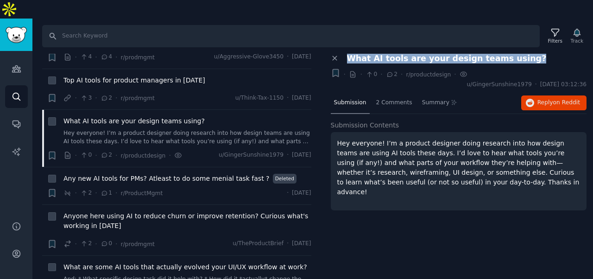
copy div "What AI tools are your design teams using? +"
click at [534, 95] on button "Reply on Reddit" at bounding box center [553, 102] width 65 height 15
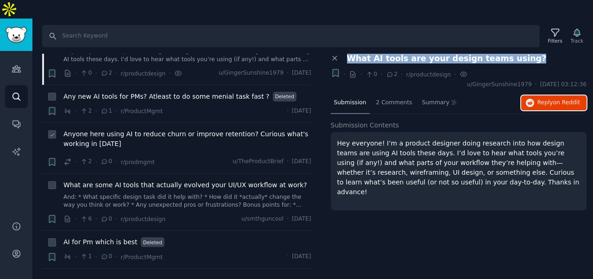
scroll to position [247, 0]
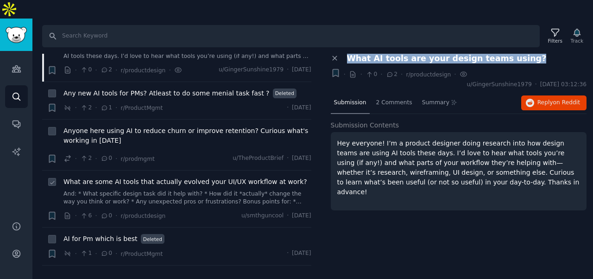
click at [190, 190] on link "And: * What specific design task did it help with? * How did it *actually* chan…" at bounding box center [187, 198] width 248 height 16
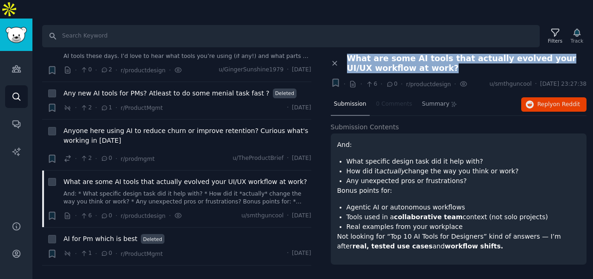
click at [403, 54] on span "What are some AI tools that actually evolved your UI/UX workflow at work?" at bounding box center [467, 63] width 240 height 19
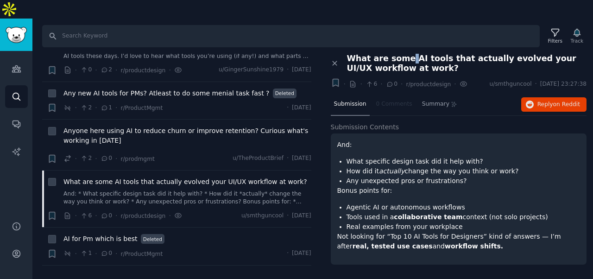
click at [403, 54] on span "What are some AI tools that actually evolved your UI/UX workflow at work?" at bounding box center [467, 63] width 240 height 19
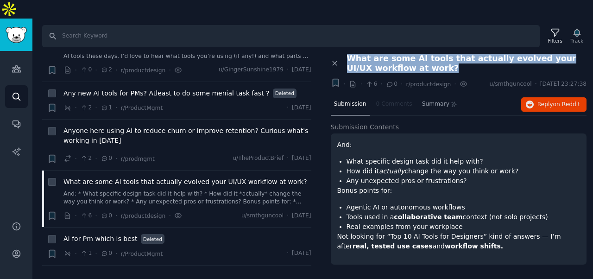
click at [403, 54] on span "What are some AI tools that actually evolved your UI/UX workflow at work?" at bounding box center [467, 63] width 240 height 19
click at [541, 101] on span "Reply on Reddit" at bounding box center [559, 105] width 43 height 8
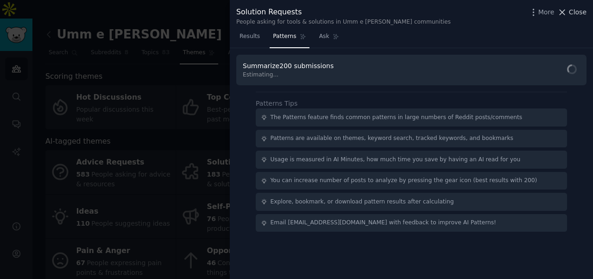
click at [576, 13] on span "Close" at bounding box center [578, 12] width 18 height 10
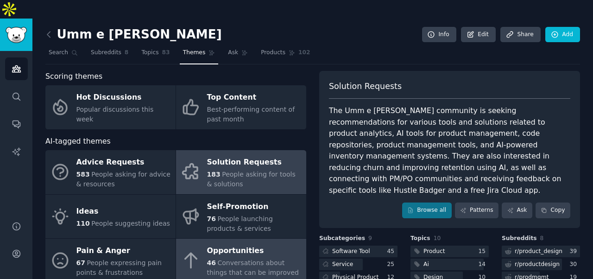
click at [284, 258] on div "46 Conversations about things that can be improved" at bounding box center [254, 267] width 95 height 19
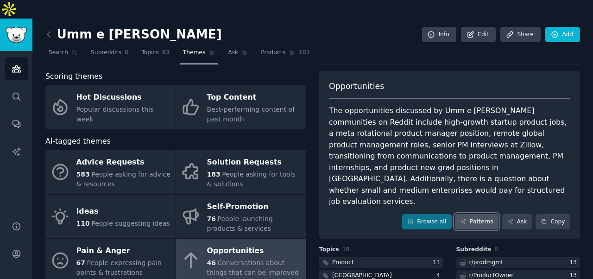
click at [475, 214] on link "Patterns" at bounding box center [477, 222] width 44 height 16
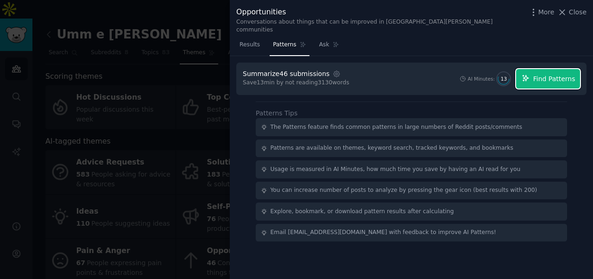
click at [546, 74] on span "Find Patterns" at bounding box center [554, 79] width 42 height 10
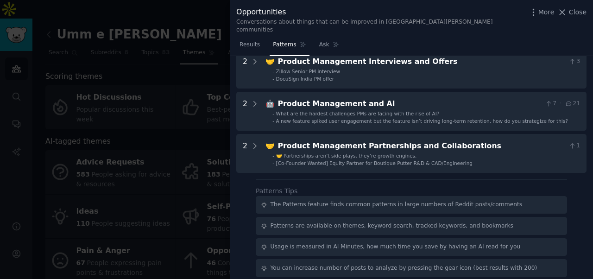
scroll to position [382, 0]
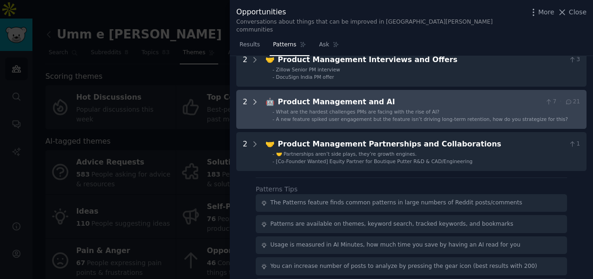
click at [254, 100] on icon at bounding box center [255, 102] width 2 height 5
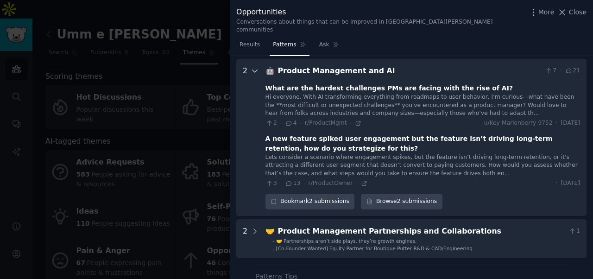
scroll to position [416, 0]
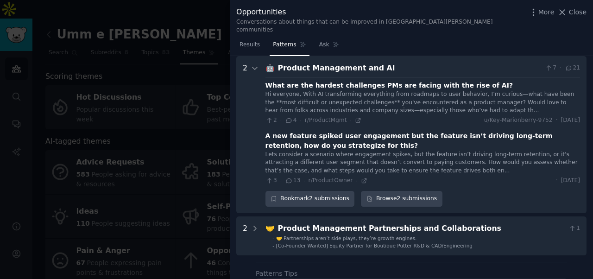
click at [307, 91] on div "Hi everyone, With AI transforming everything from roadmaps to user behavior, I’…" at bounding box center [423, 102] width 315 height 25
click at [336, 196] on div "Bookmark 2 submissions" at bounding box center [310, 199] width 89 height 16
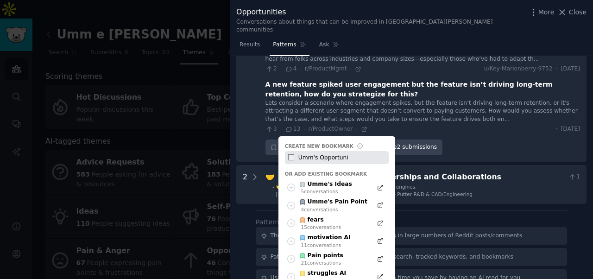
scroll to position [463, 0]
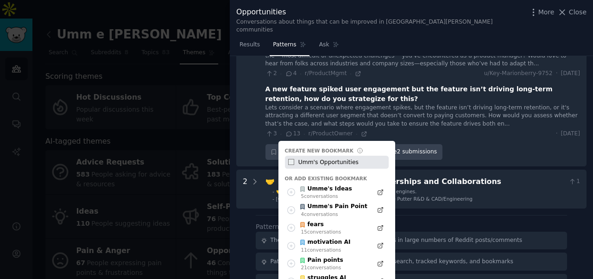
type input "Umm's Opportunities"
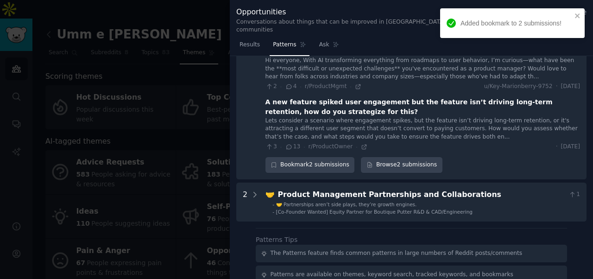
scroll to position [448, 0]
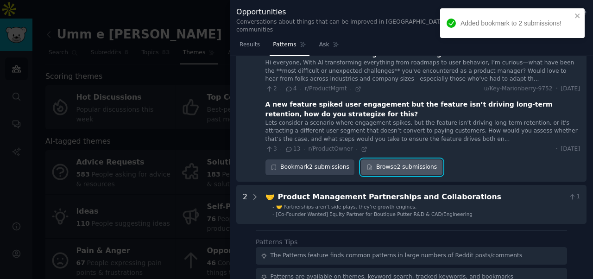
click at [385, 159] on link "Browse 2 submissions" at bounding box center [401, 167] width 81 height 16
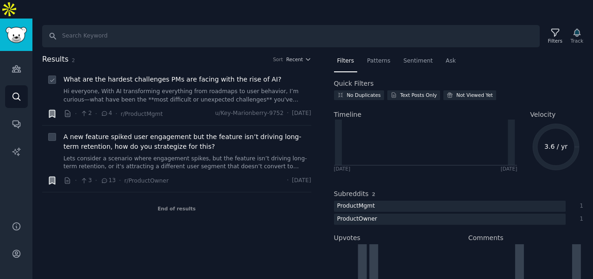
click at [190, 75] on span "What are the hardest challenges PMs are facing with the rise of AI?" at bounding box center [172, 80] width 218 height 10
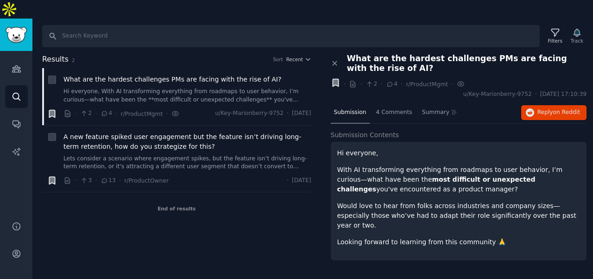
click at [357, 54] on span "What are the hardest challenges PMs are facing with the rise of AI?" at bounding box center [467, 63] width 240 height 19
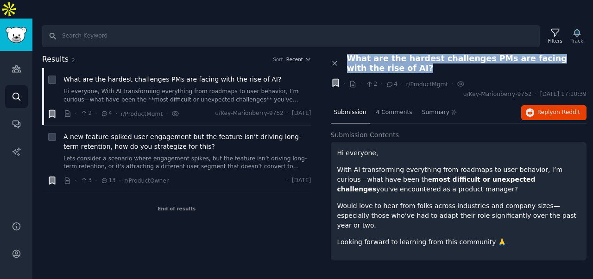
click at [357, 54] on span "What are the hardest challenges PMs are facing with the rise of AI?" at bounding box center [467, 63] width 240 height 19
copy div "What are the hardest challenges PMs are facing with the rise of AI?"
click at [553, 105] on button "Reply on Reddit" at bounding box center [553, 112] width 65 height 15
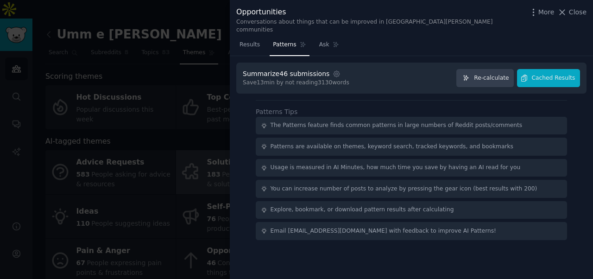
click at [567, 13] on icon at bounding box center [562, 12] width 10 height 10
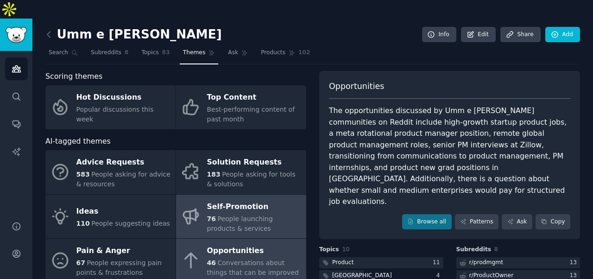
click at [228, 215] on span "People launching products & services" at bounding box center [240, 223] width 66 height 17
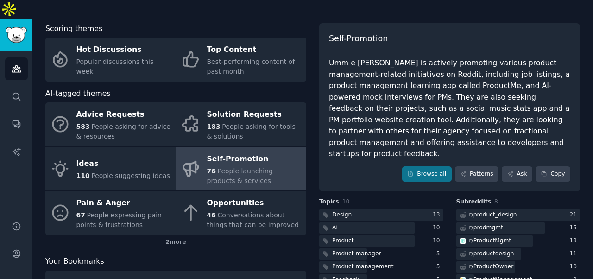
scroll to position [51, 0]
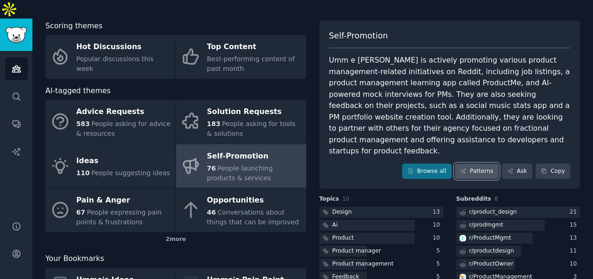
click at [476, 164] on link "Patterns" at bounding box center [477, 172] width 44 height 16
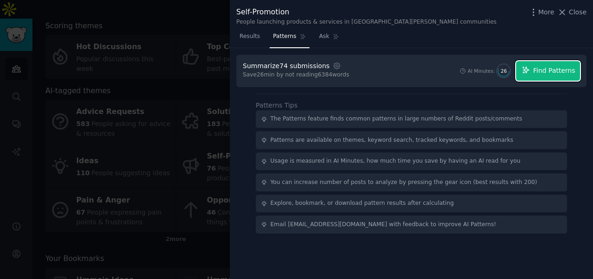
click at [538, 69] on span "Find Patterns" at bounding box center [554, 71] width 42 height 10
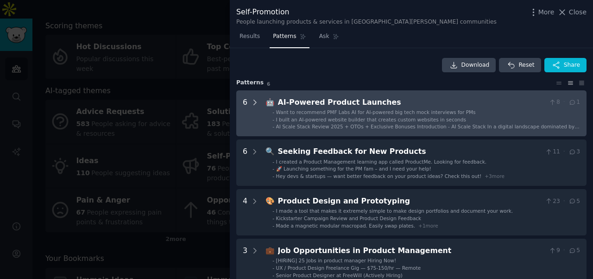
click at [258, 105] on icon at bounding box center [255, 102] width 8 height 8
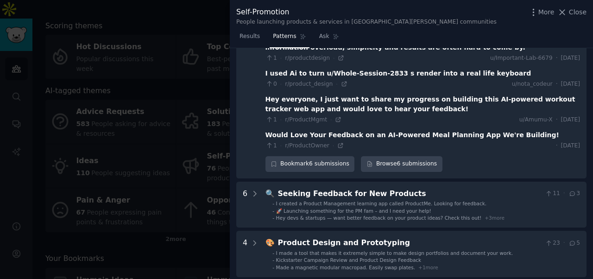
scroll to position [209, 0]
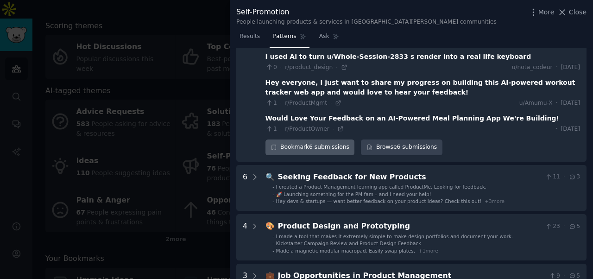
click at [333, 151] on div "Bookmark 6 submissions" at bounding box center [310, 147] width 89 height 16
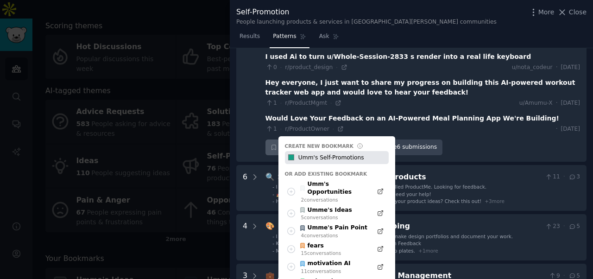
type input "Umm's Self-Promotions"
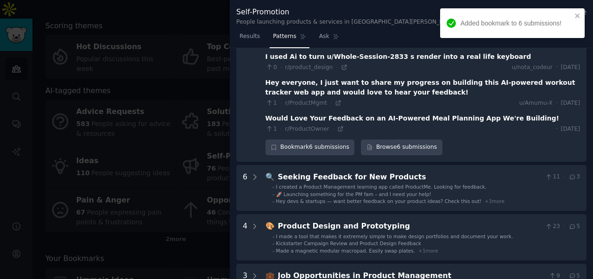
click at [431, 123] on div "1 · r/ProductOwner · · [DATE]" at bounding box center [423, 128] width 315 height 10
click at [378, 155] on link "Browse 6 submissions" at bounding box center [401, 147] width 81 height 16
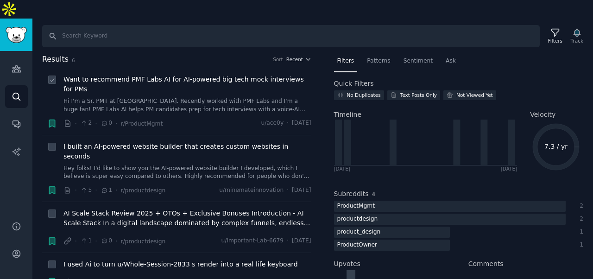
click at [171, 75] on span "Want to recommend PMF Labs AI for AI-powered big tech mock interviews for PMs" at bounding box center [187, 84] width 248 height 19
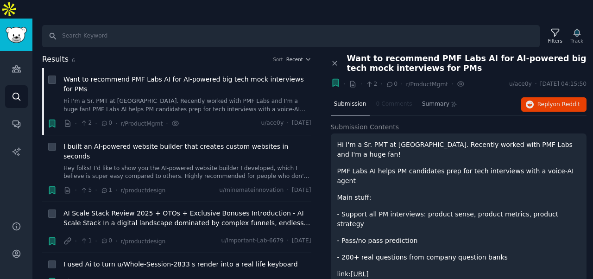
click at [379, 54] on span "Want to recommend PMF Labs AI for AI-powered big tech mock interviews for PMs" at bounding box center [467, 63] width 240 height 19
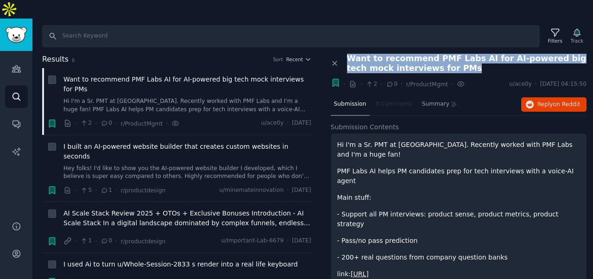
click at [379, 54] on span "Want to recommend PMF Labs AI for AI-powered big tech mock interviews for PMs" at bounding box center [467, 63] width 240 height 19
copy div "Want to recommend PMF Labs AI for AI-powered big tech mock interviews for PMs"
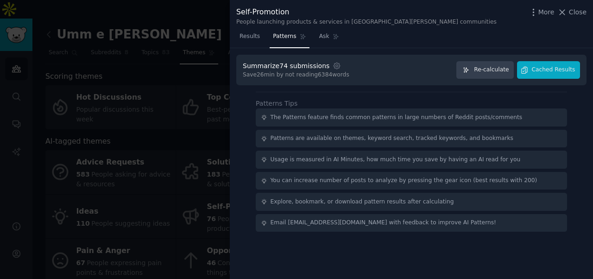
click at [0, 278] on div at bounding box center [0, 279] width 0 height 0
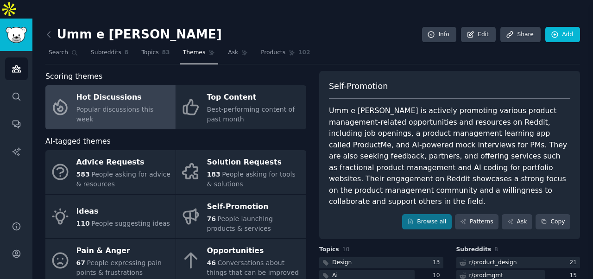
click at [87, 106] on span "Popular discussions this week" at bounding box center [114, 114] width 77 height 17
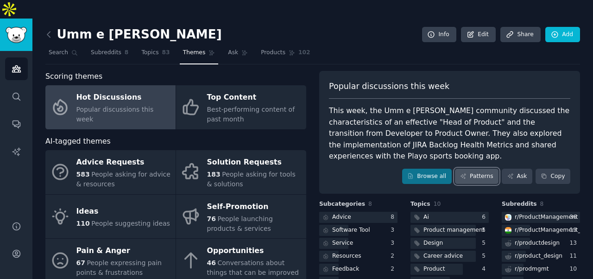
click at [478, 169] on link "Patterns" at bounding box center [477, 177] width 44 height 16
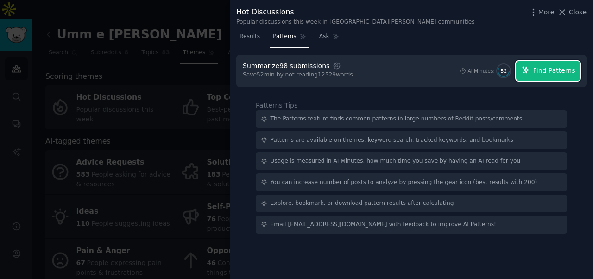
click at [537, 74] on span "Find Patterns" at bounding box center [554, 71] width 42 height 10
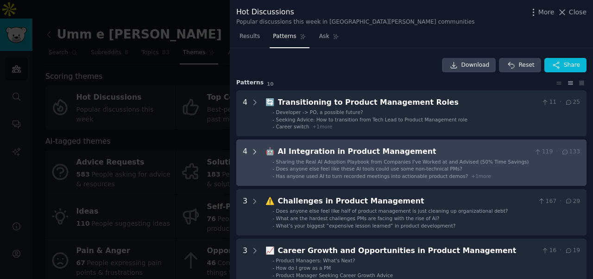
click at [252, 151] on icon at bounding box center [255, 152] width 8 height 8
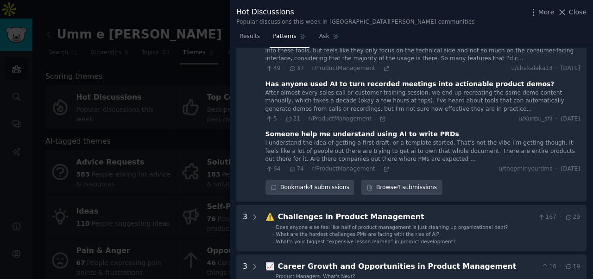
scroll to position [197, 0]
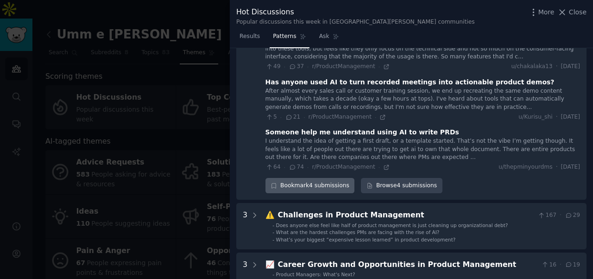
click at [339, 185] on div "Bookmark 4 submissions" at bounding box center [310, 186] width 89 height 16
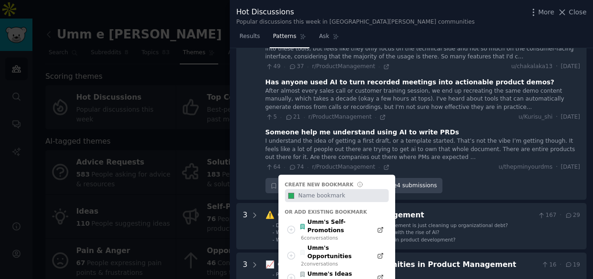
click at [329, 199] on input "text" at bounding box center [343, 195] width 92 height 13
type input "Umm's Hot Discussions"
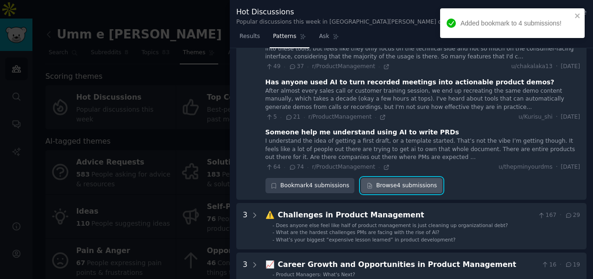
click at [380, 186] on link "Browse 4 submissions" at bounding box center [401, 186] width 81 height 16
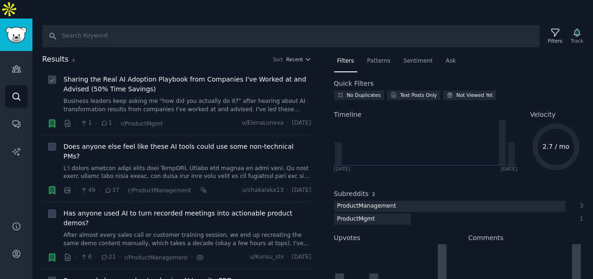
click at [145, 75] on span "Sharing the Real AI Adoption Playbook from Companies I've Worked at and Advised…" at bounding box center [187, 84] width 248 height 19
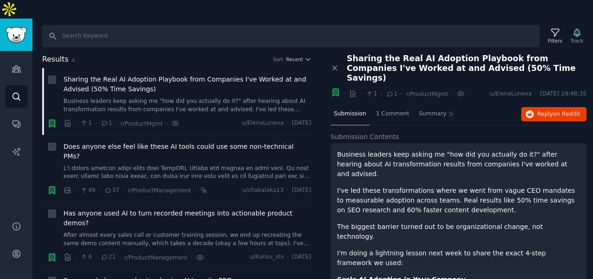
click at [387, 54] on span "Sharing the Real AI Adoption Playbook from Companies I've Worked at and Advised…" at bounding box center [467, 68] width 240 height 29
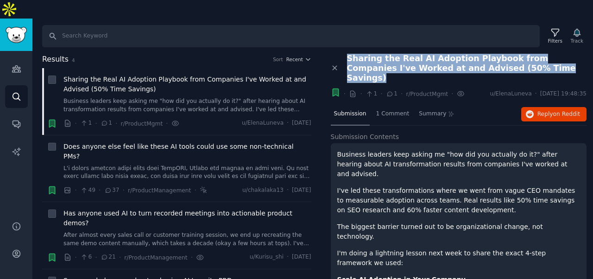
click at [387, 54] on span "Sharing the Real AI Adoption Playbook from Companies I've Worked at and Advised…" at bounding box center [467, 68] width 240 height 29
copy div "Sharing the Real AI Adoption Playbook from Companies I've Worked at and Advised…"
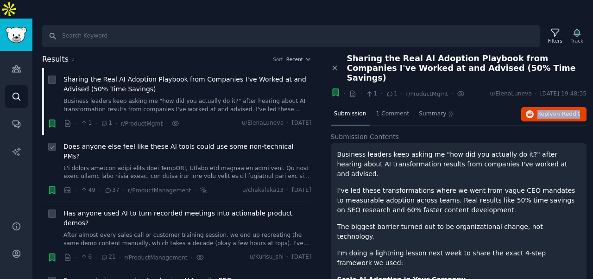
click at [232, 142] on span "Does anyone else feel like these AI tools could use some non-technical PMs?" at bounding box center [187, 151] width 248 height 19
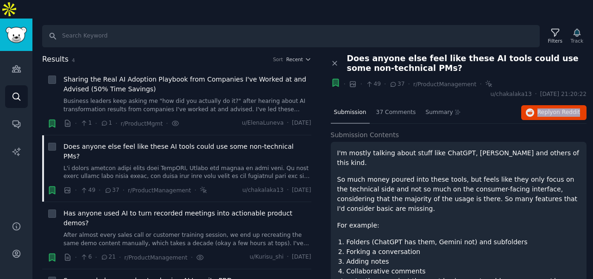
click at [402, 54] on span "Does anyone else feel like these AI tools could use some non-technical PMs?" at bounding box center [467, 63] width 240 height 19
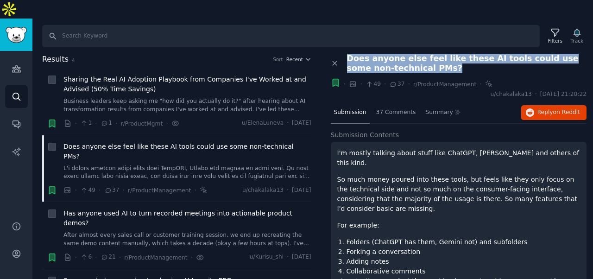
click at [402, 54] on span "Does anyone else feel like these AI tools could use some non-technical PMs?" at bounding box center [467, 63] width 240 height 19
copy div "Does anyone else feel like these AI tools could use some non-technical PMs?"
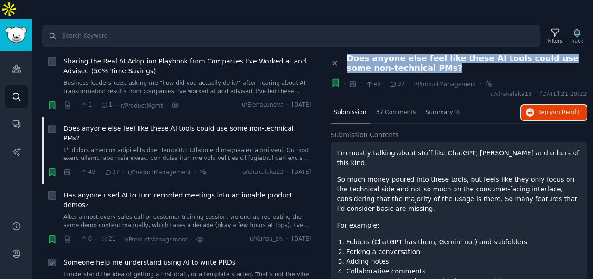
scroll to position [16, 0]
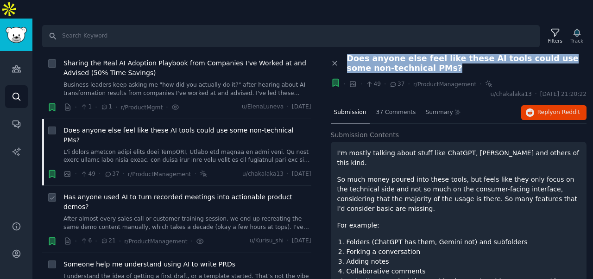
click at [184, 215] on link "After almost every sales call or customer training session, we end up recreatin…" at bounding box center [187, 223] width 248 height 16
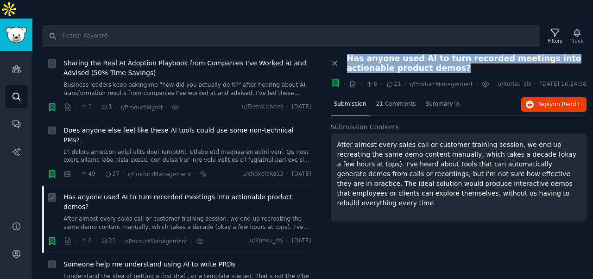
click at [224, 215] on link "After almost every sales call or customer training session, we end up recreatin…" at bounding box center [187, 223] width 248 height 16
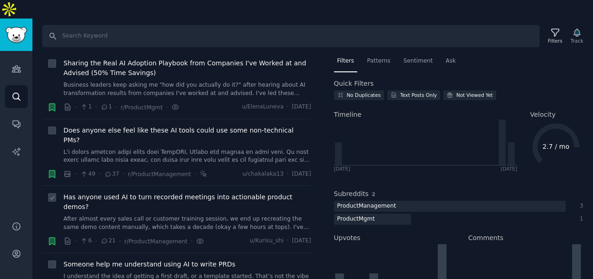
click at [226, 192] on div "Has anyone used AI to turn recorded meetings into actionable product demos? Aft…" at bounding box center [187, 211] width 248 height 39
click at [228, 215] on link "After almost every sales call or customer training session, we end up recreatin…" at bounding box center [187, 223] width 248 height 16
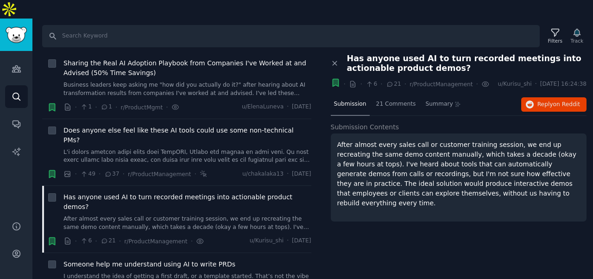
click at [377, 54] on span "Has anyone used AI to turn recorded meetings into actionable product demos?" at bounding box center [467, 63] width 240 height 19
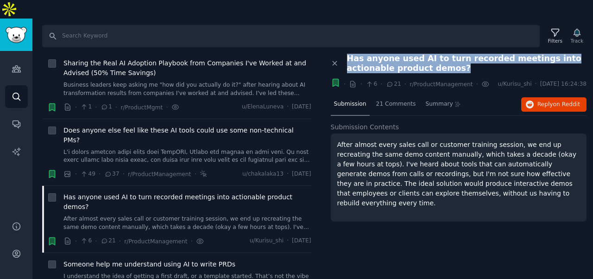
click at [377, 54] on span "Has anyone used AI to turn recorded meetings into actionable product demos?" at bounding box center [467, 63] width 240 height 19
copy div "Has anyone used AI to turn recorded meetings into actionable product demos?"
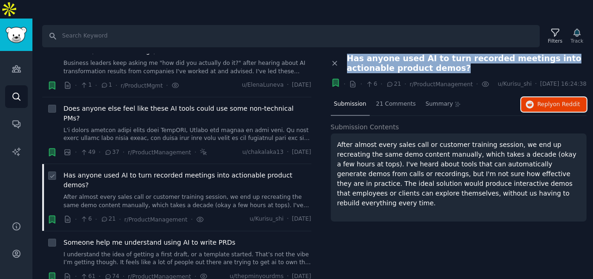
scroll to position [42, 0]
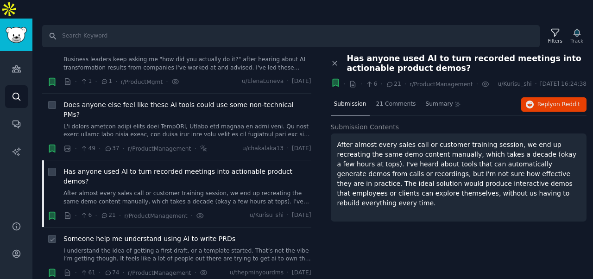
click at [177, 234] on div "Someone help me understand using AI to write PRDs I understand the idea of gett…" at bounding box center [187, 248] width 248 height 29
click at [190, 234] on span "Someone help me understand using AI to write PRDs" at bounding box center [149, 239] width 172 height 10
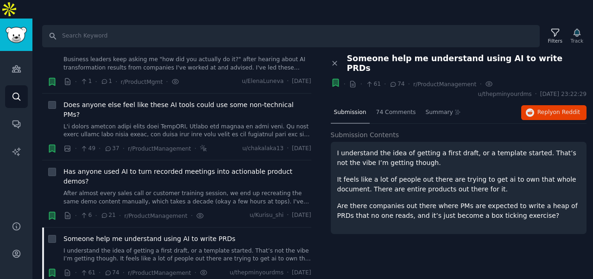
click at [382, 54] on span "Someone help me understand using AI to write PRDs" at bounding box center [467, 63] width 240 height 19
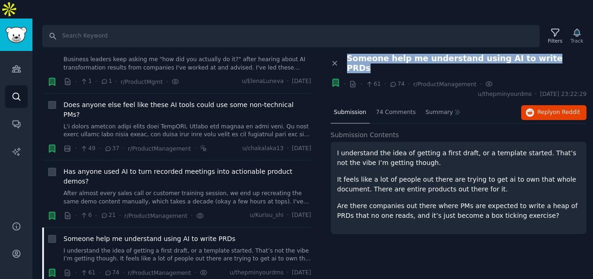
click at [382, 54] on span "Someone help me understand using AI to write PRDs" at bounding box center [467, 63] width 240 height 19
copy div "Someone help me understand using AI to write PRDs"
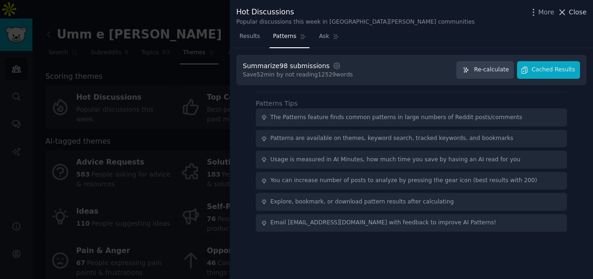
click at [574, 10] on span "Close" at bounding box center [578, 12] width 18 height 10
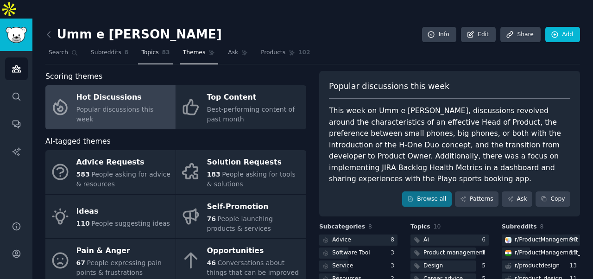
click at [152, 49] on span "Topics" at bounding box center [149, 53] width 17 height 8
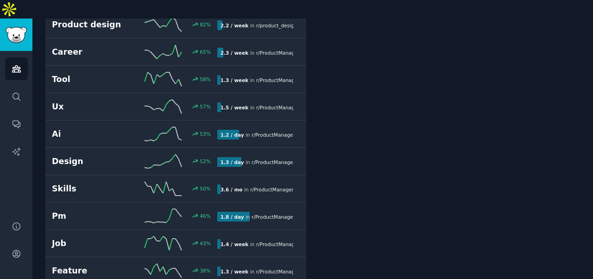
scroll to position [810, 0]
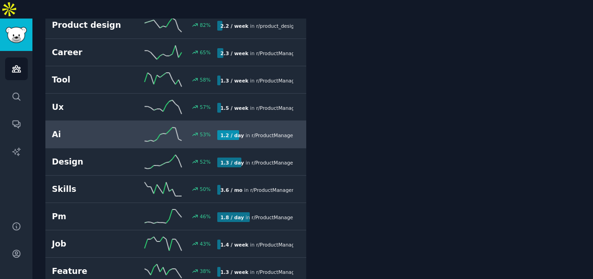
click at [183, 127] on div "53 %" at bounding box center [175, 134] width 82 height 14
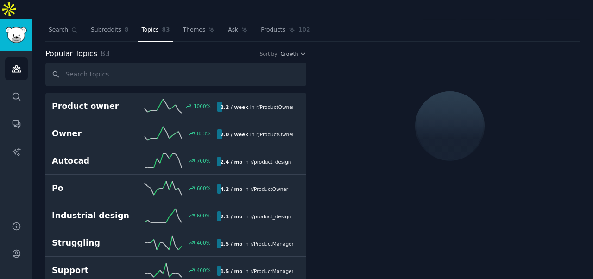
scroll to position [20, 0]
